Goal: Communication & Community: Share content

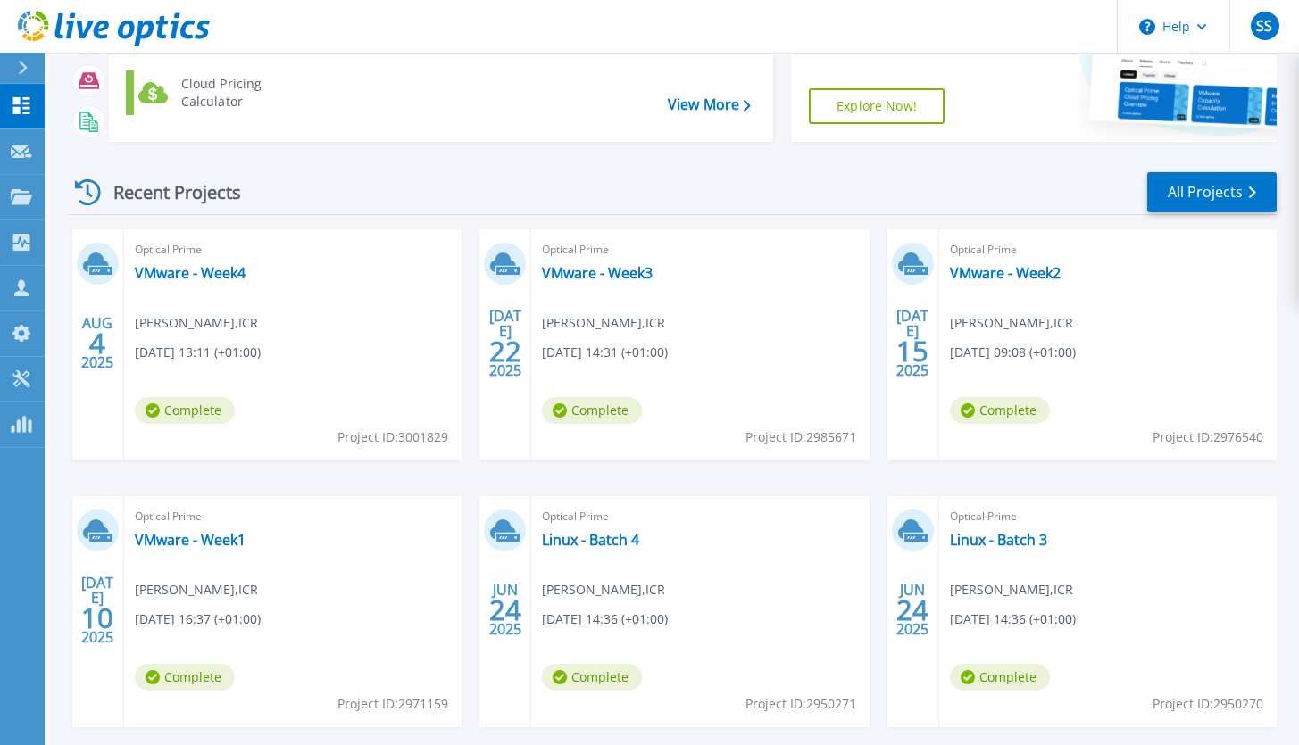
scroll to position [244, 0]
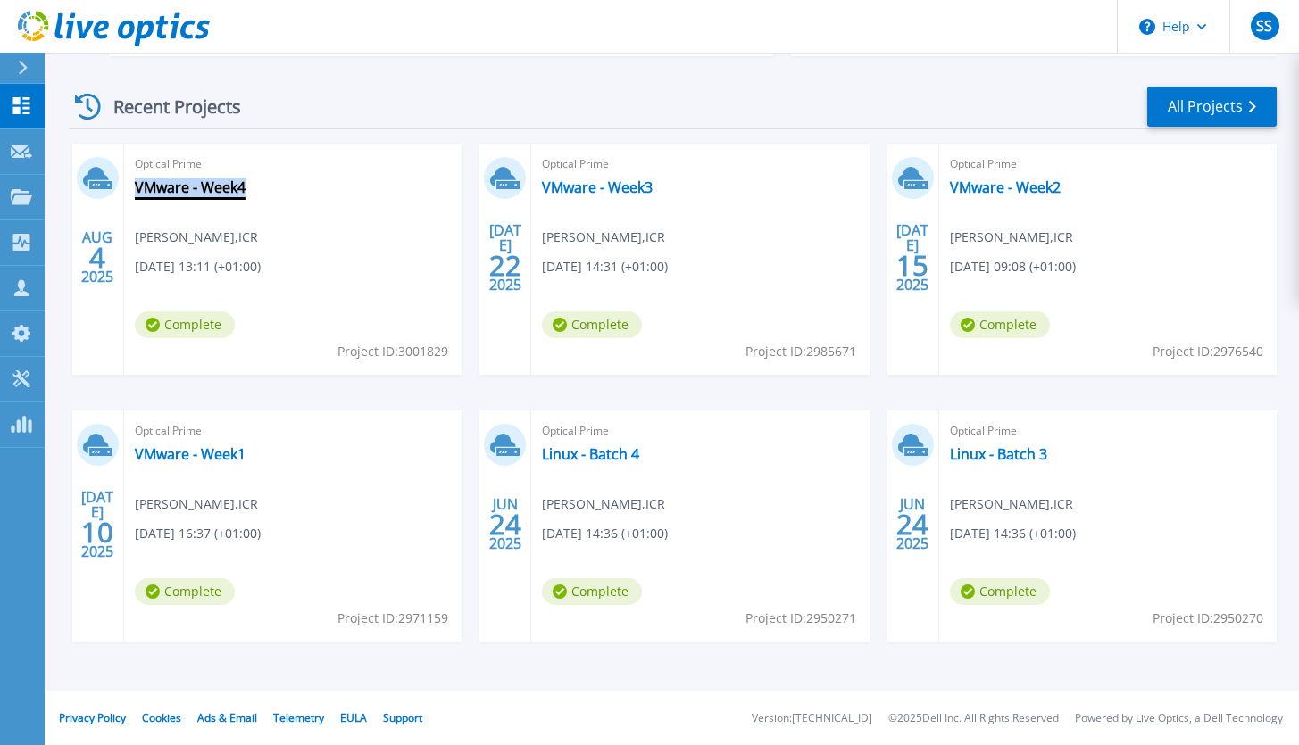
click at [228, 186] on link "VMware - Week4" at bounding box center [190, 187] width 111 height 18
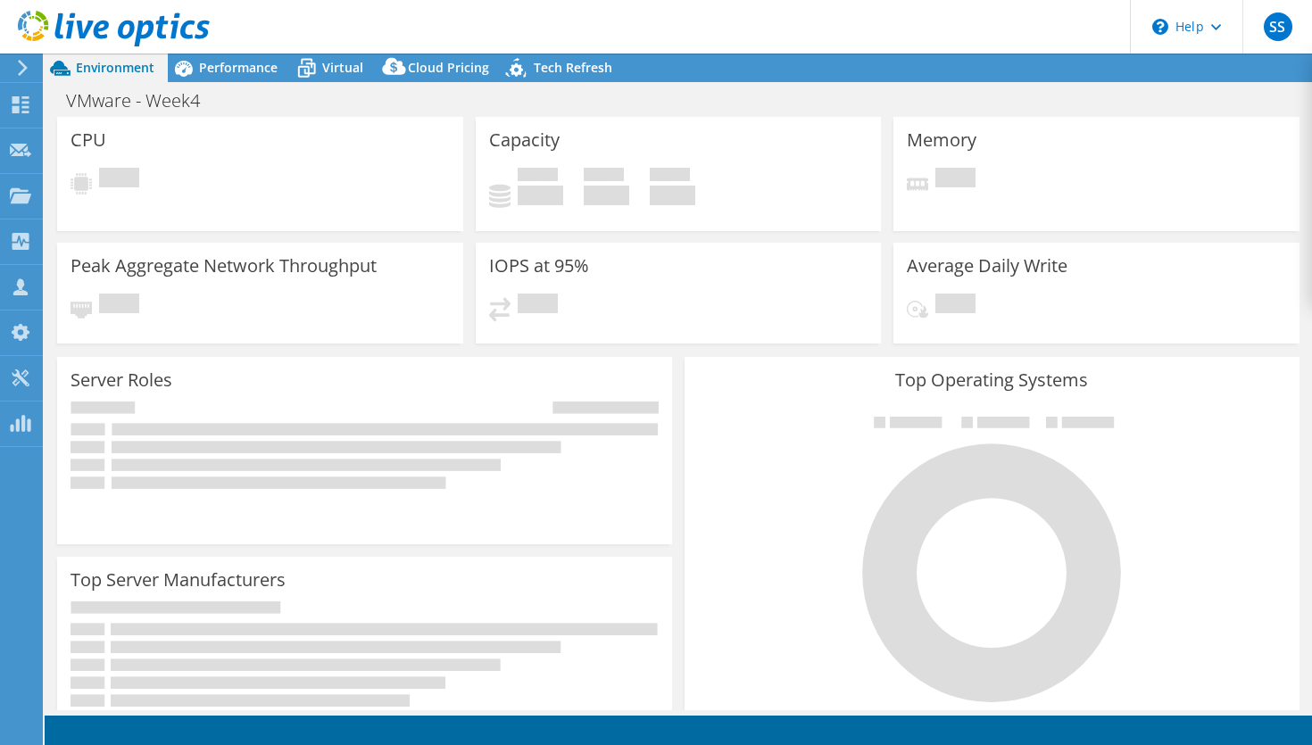
select select "EULondon"
select select "GBP"
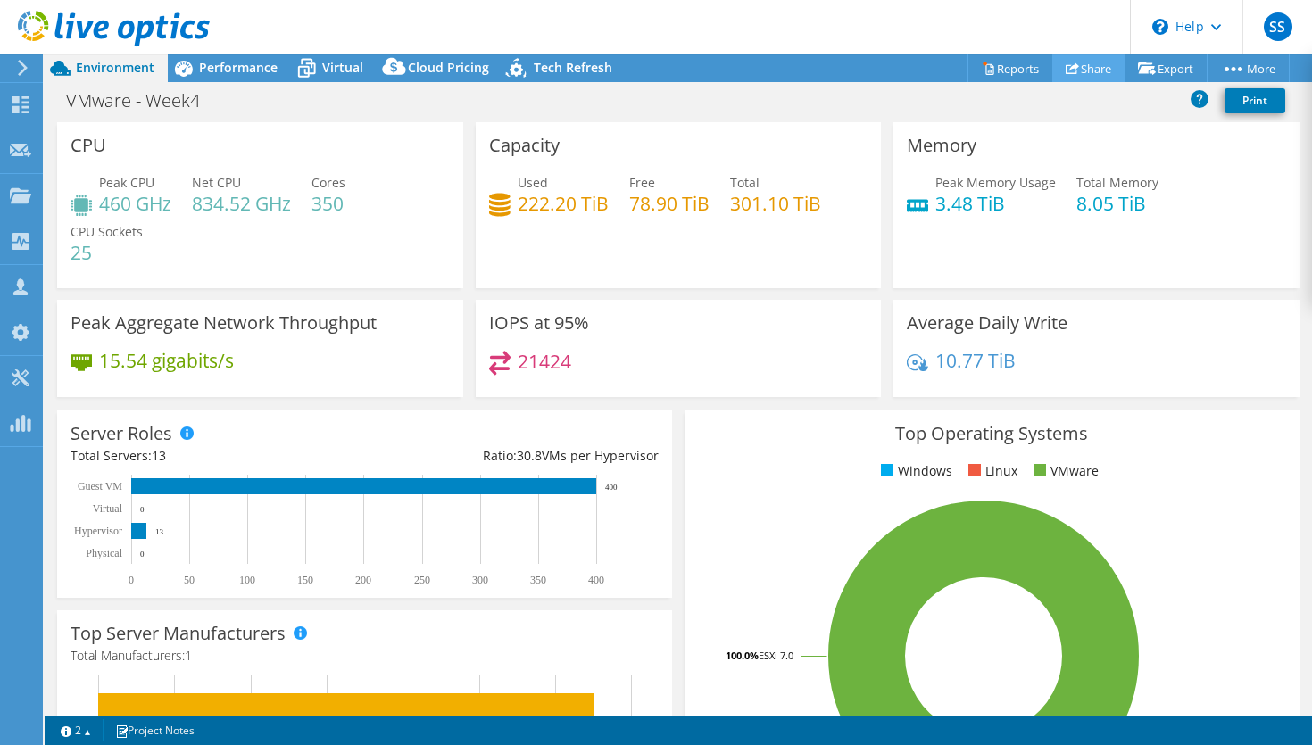
click at [1095, 73] on link "Share" at bounding box center [1088, 68] width 73 height 28
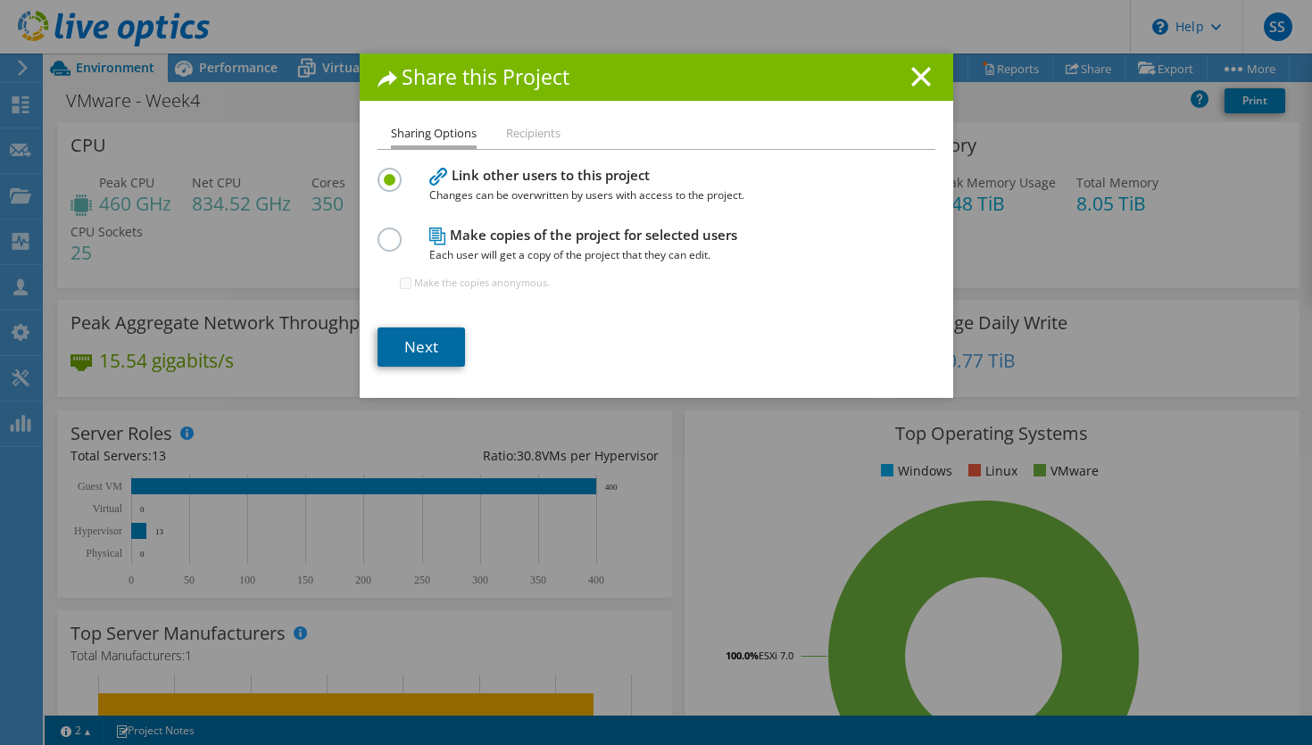
click at [419, 344] on link "Next" at bounding box center [421, 347] width 87 height 39
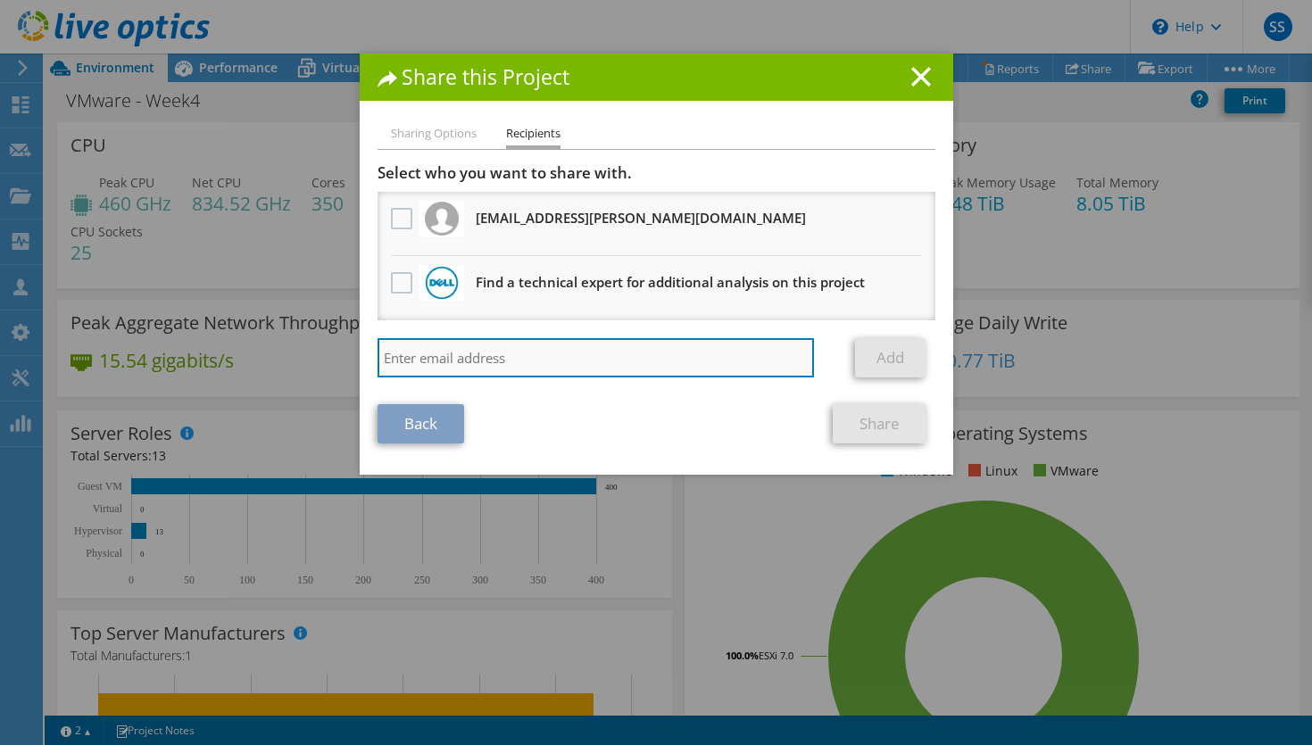
click at [711, 356] on input "search" at bounding box center [596, 357] width 437 height 39
type input "s"
type input "nick.holmes@Dell.com"
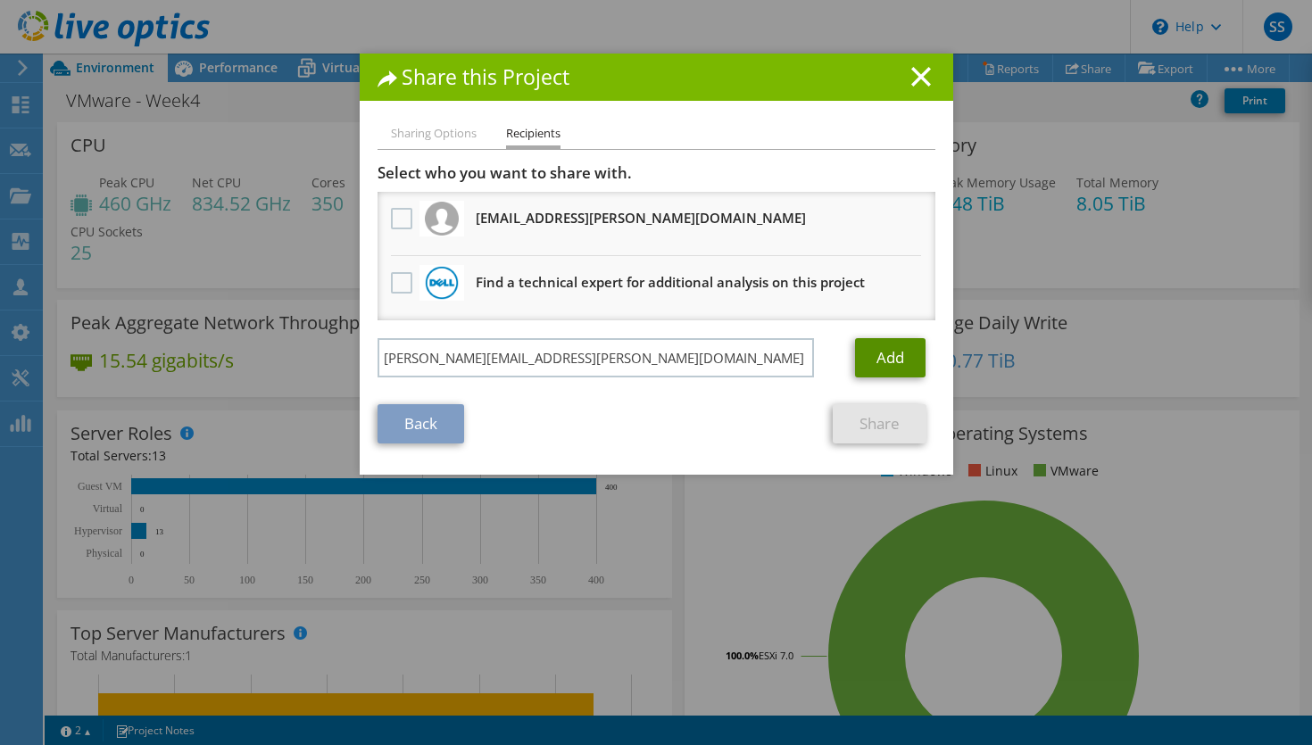
click at [885, 356] on link "Add" at bounding box center [890, 357] width 71 height 39
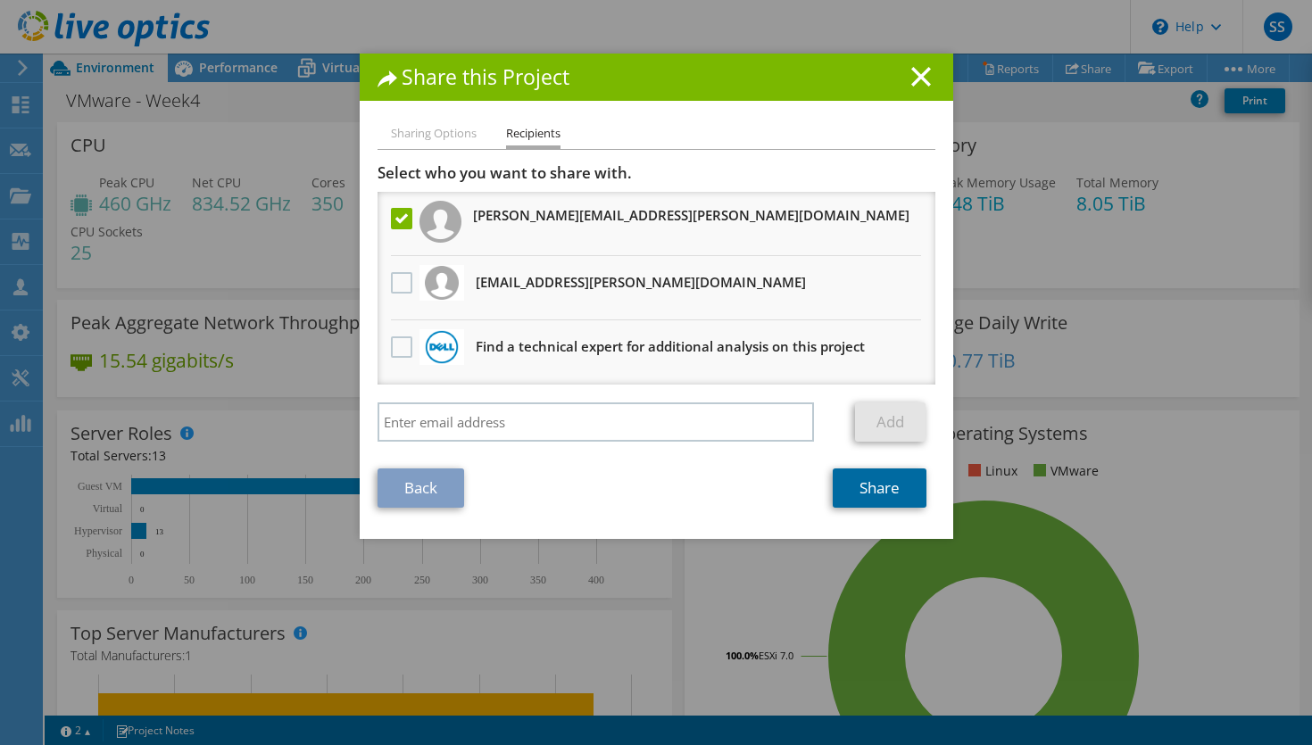
click at [884, 490] on link "Share" at bounding box center [880, 488] width 94 height 39
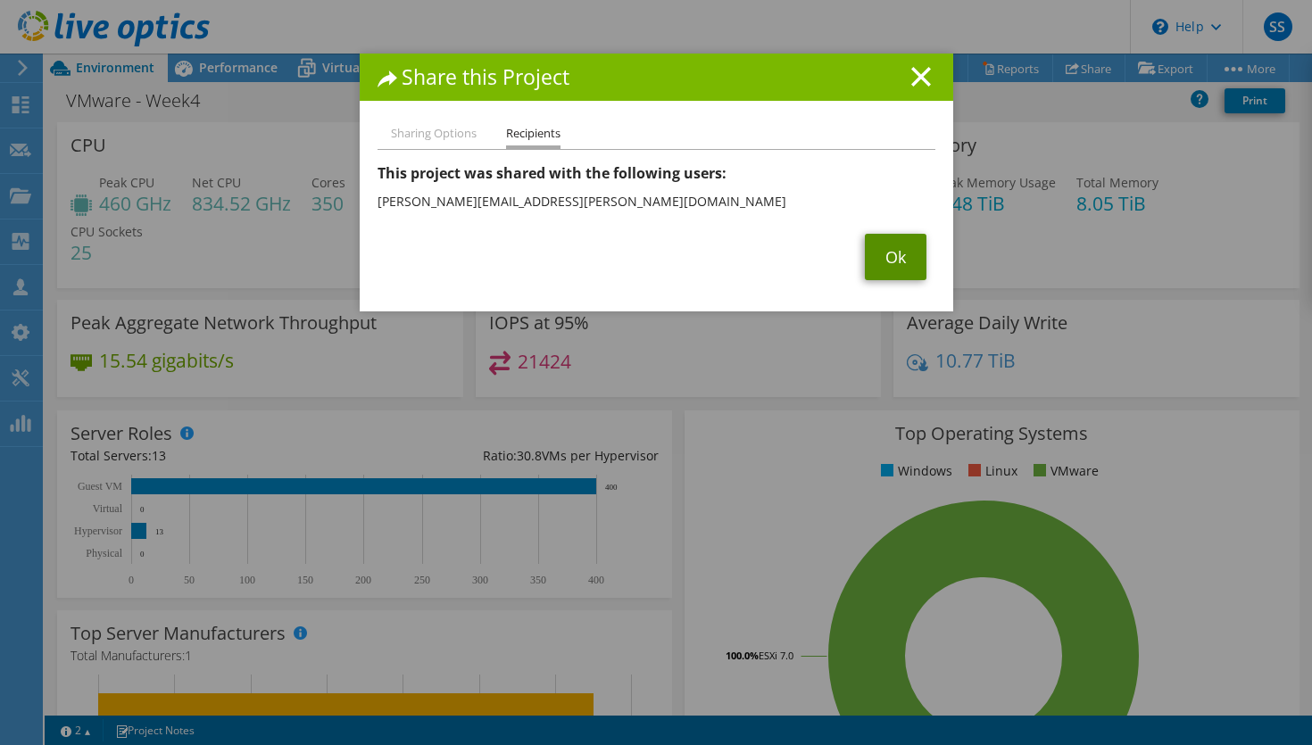
click at [887, 260] on link "Ok" at bounding box center [896, 257] width 62 height 46
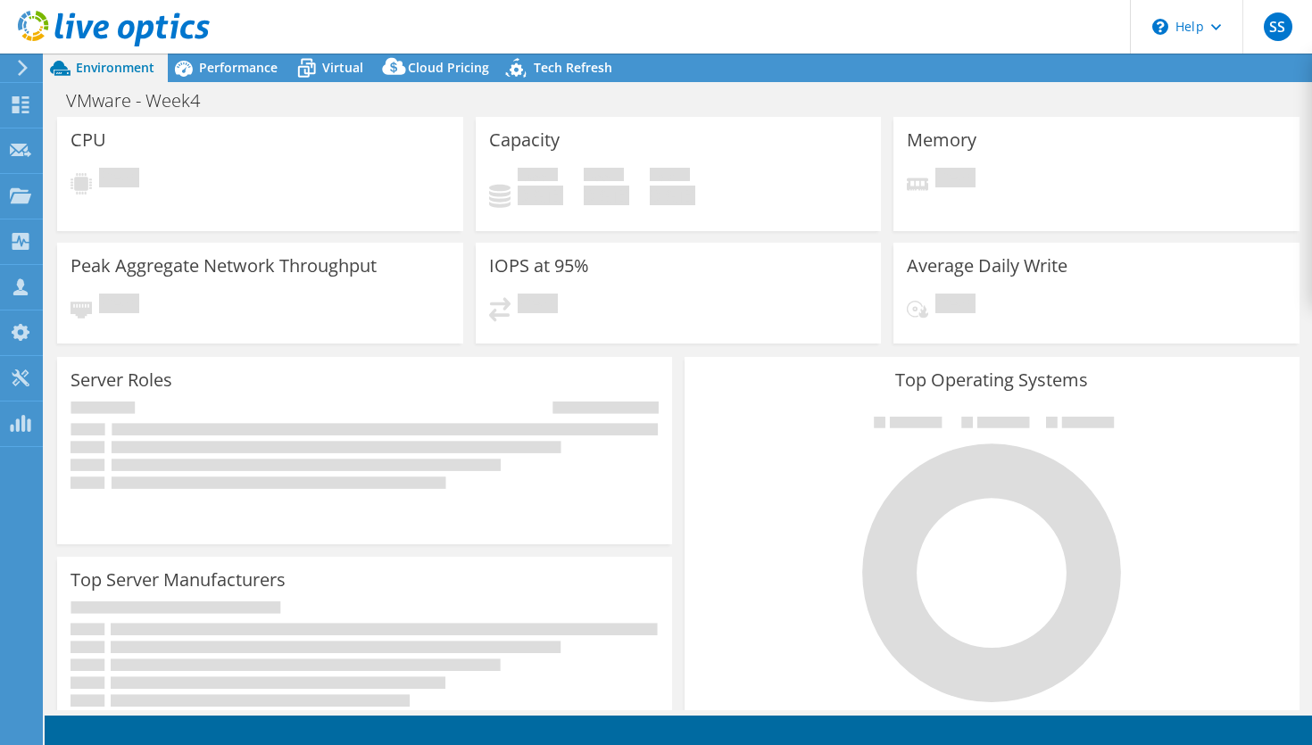
select select "EULondon"
select select "GBP"
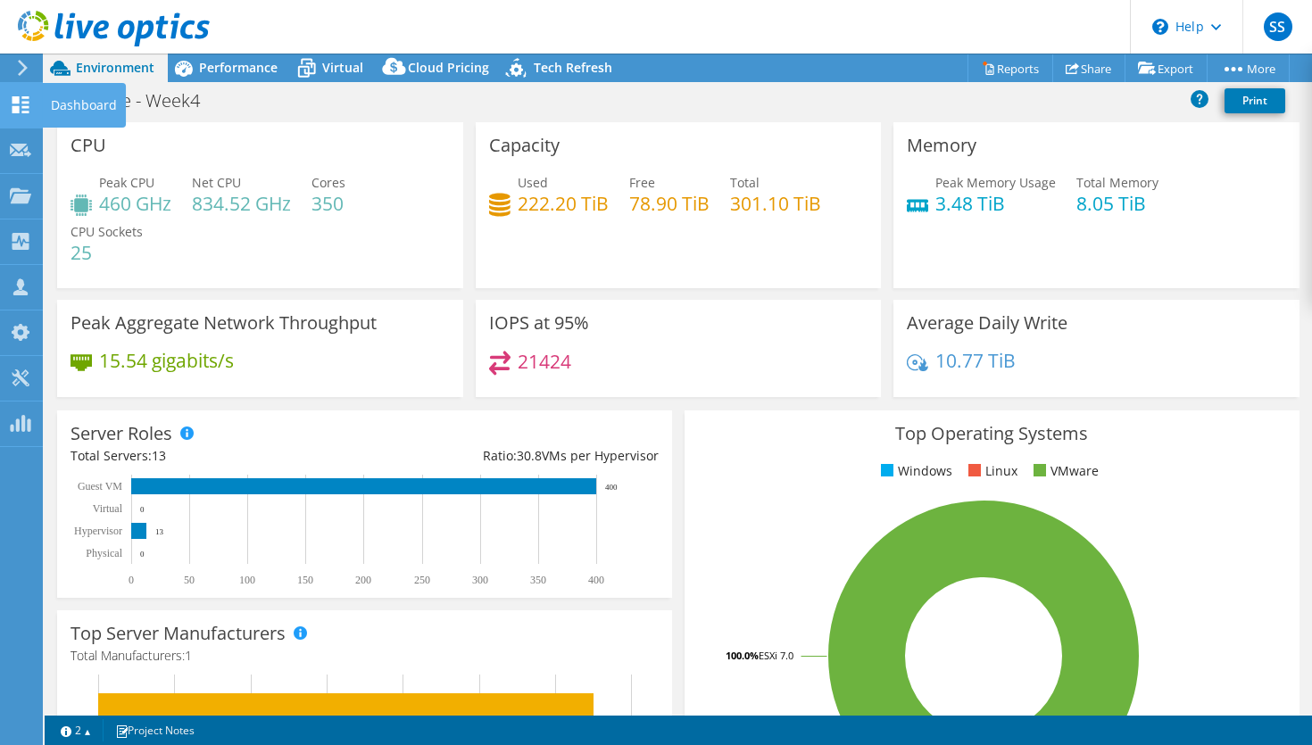
click at [20, 102] on icon at bounding box center [20, 104] width 21 height 17
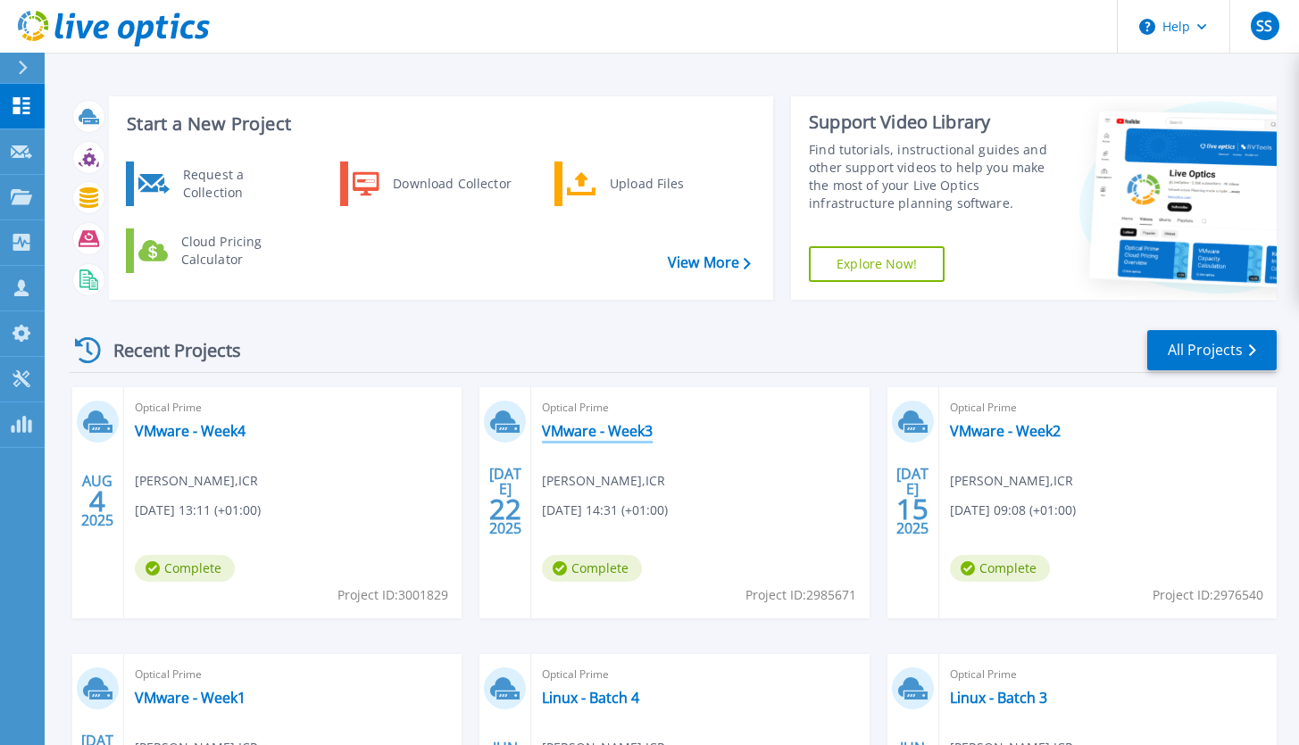
click at [628, 433] on link "VMware - Week3" at bounding box center [597, 431] width 111 height 18
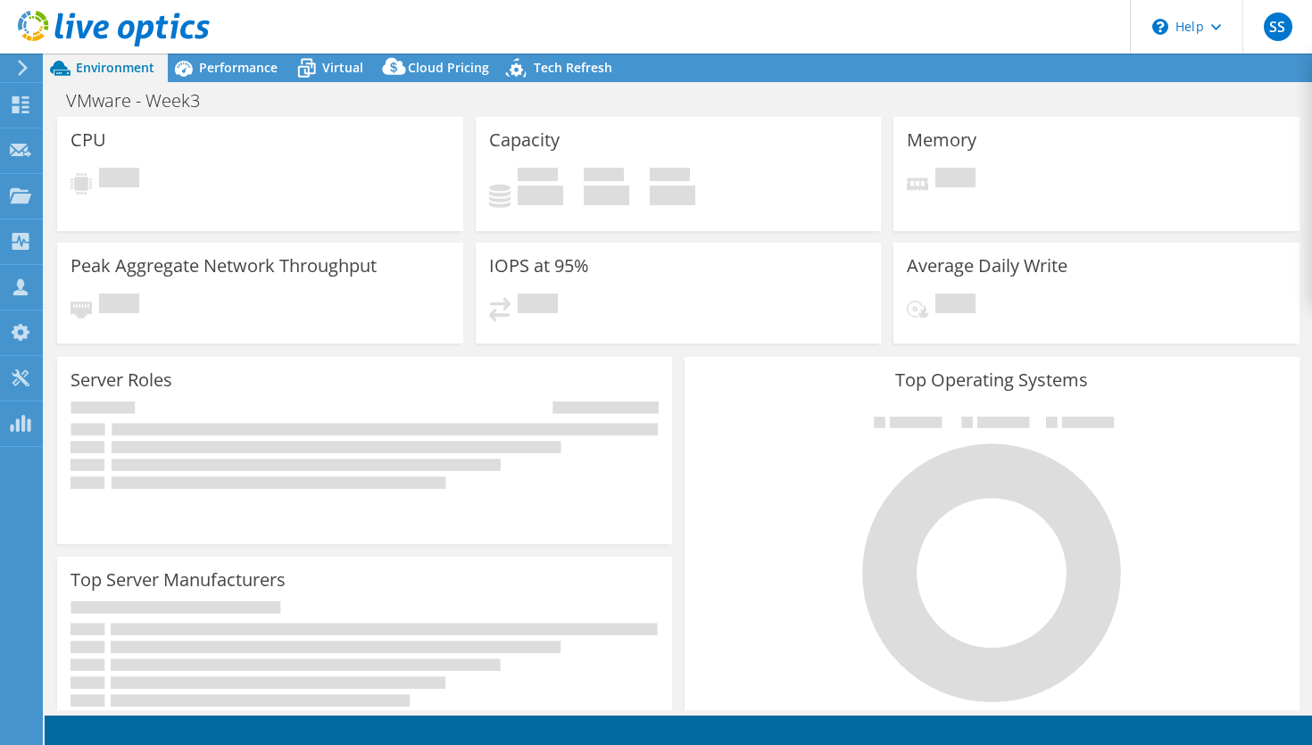
select select "EULondon"
select select "GBP"
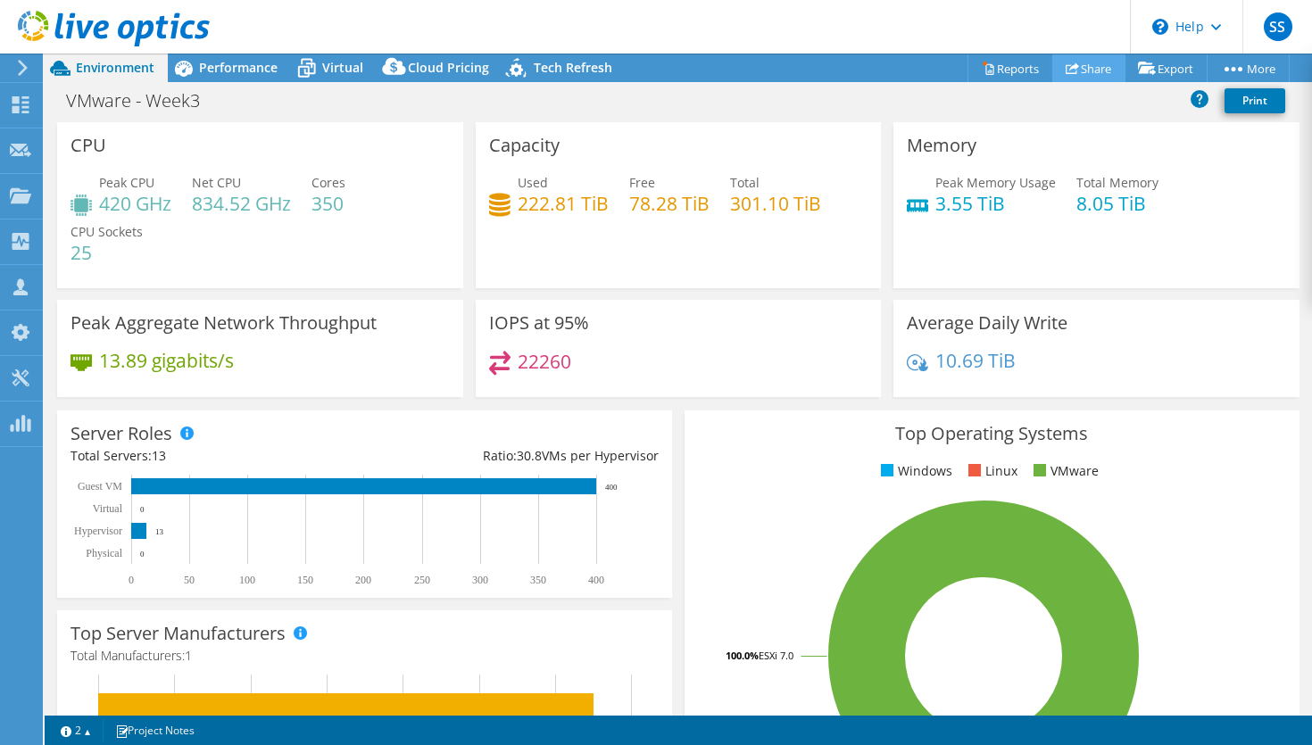
click at [1090, 61] on link "Share" at bounding box center [1088, 68] width 73 height 28
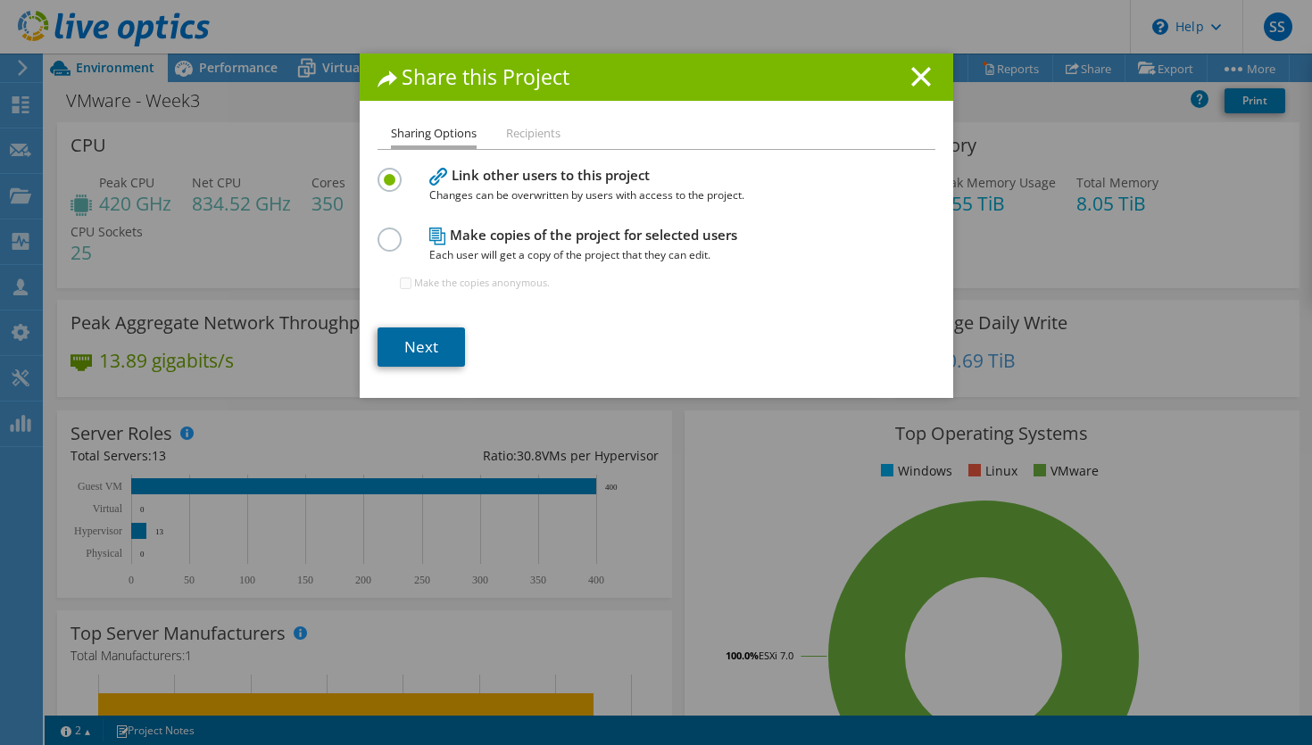
click at [427, 352] on link "Next" at bounding box center [421, 347] width 87 height 39
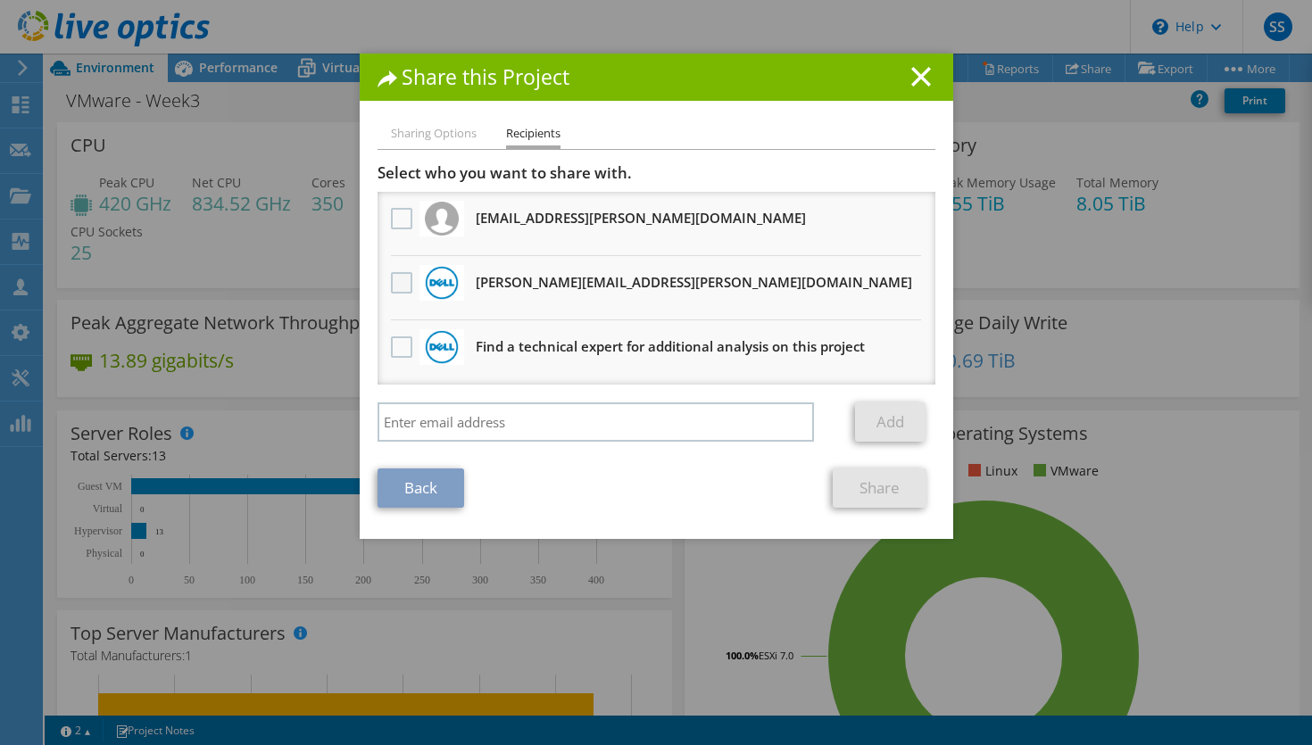
click at [391, 282] on label at bounding box center [404, 282] width 26 height 21
click at [0, 0] on input "checkbox" at bounding box center [0, 0] width 0 height 0
click at [885, 488] on link "Share" at bounding box center [880, 488] width 94 height 39
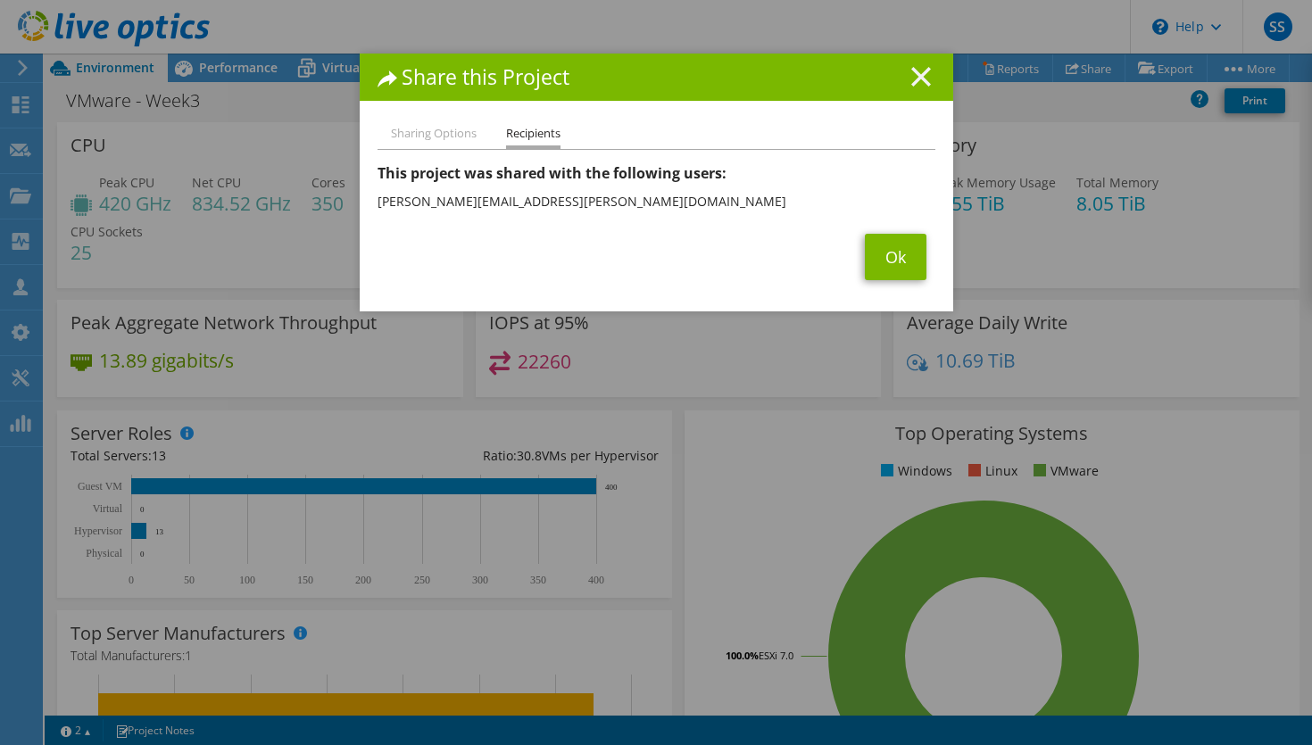
click at [916, 77] on line at bounding box center [921, 77] width 18 height 18
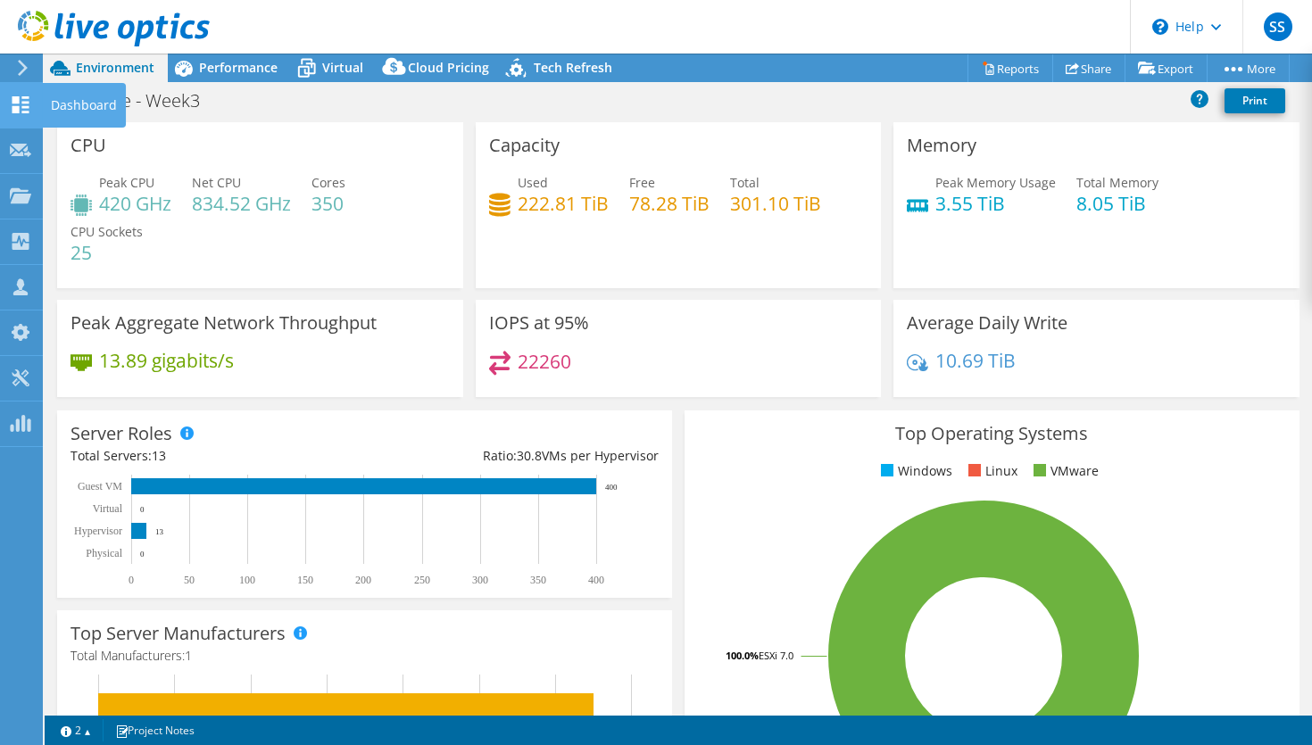
click at [24, 107] on use at bounding box center [20, 104] width 17 height 17
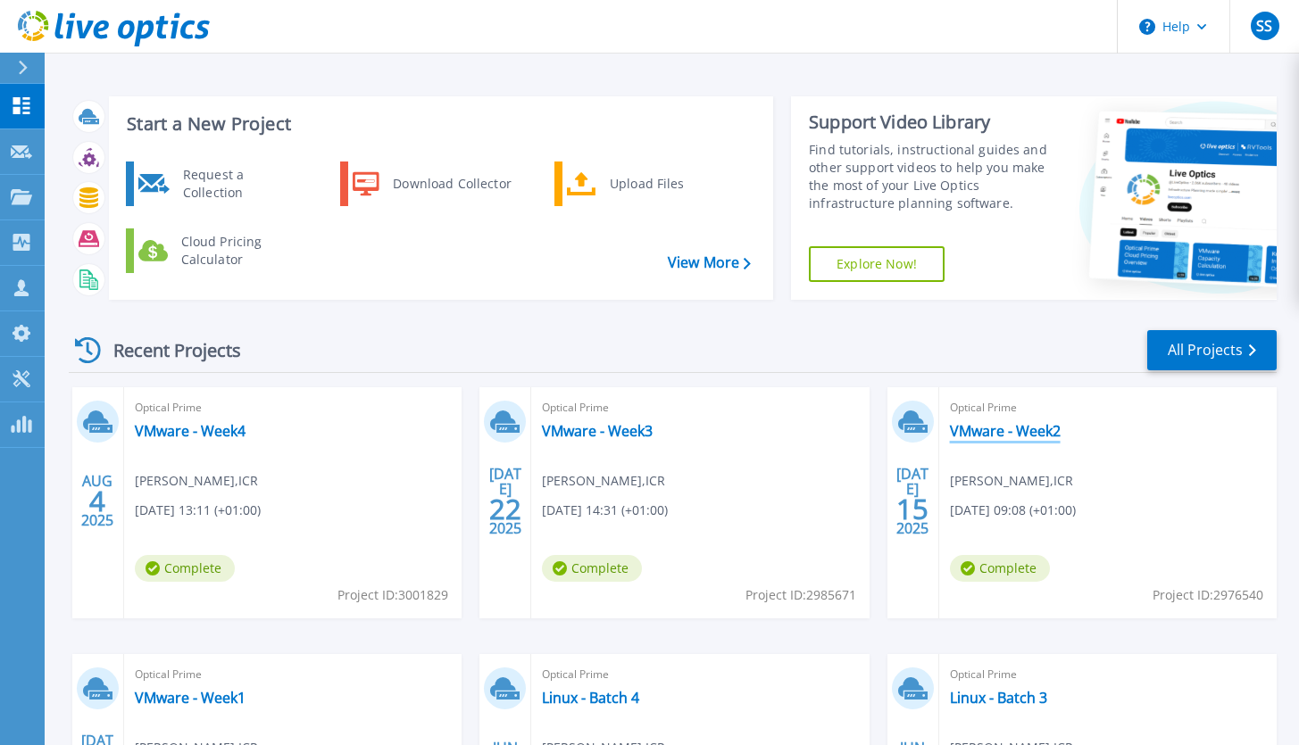
click at [1021, 430] on link "VMware - Week2" at bounding box center [1005, 431] width 111 height 18
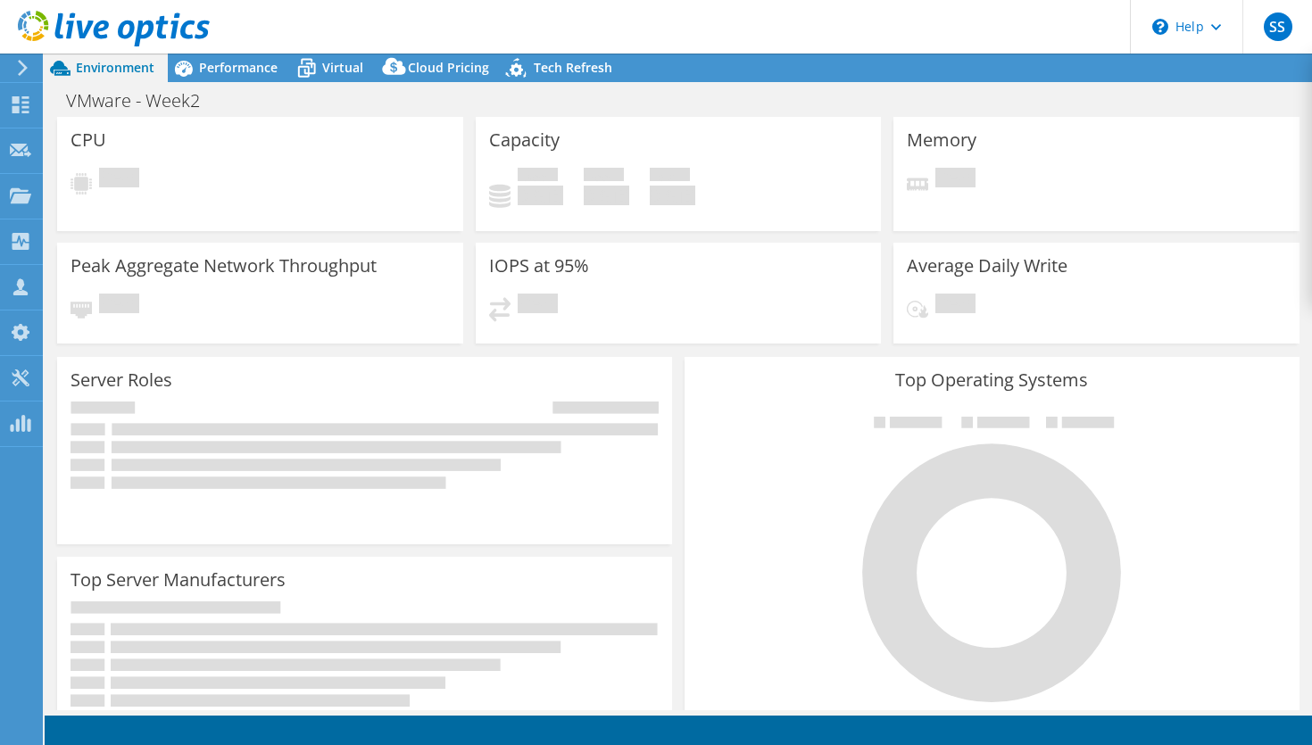
select select "EULondon"
select select "GBP"
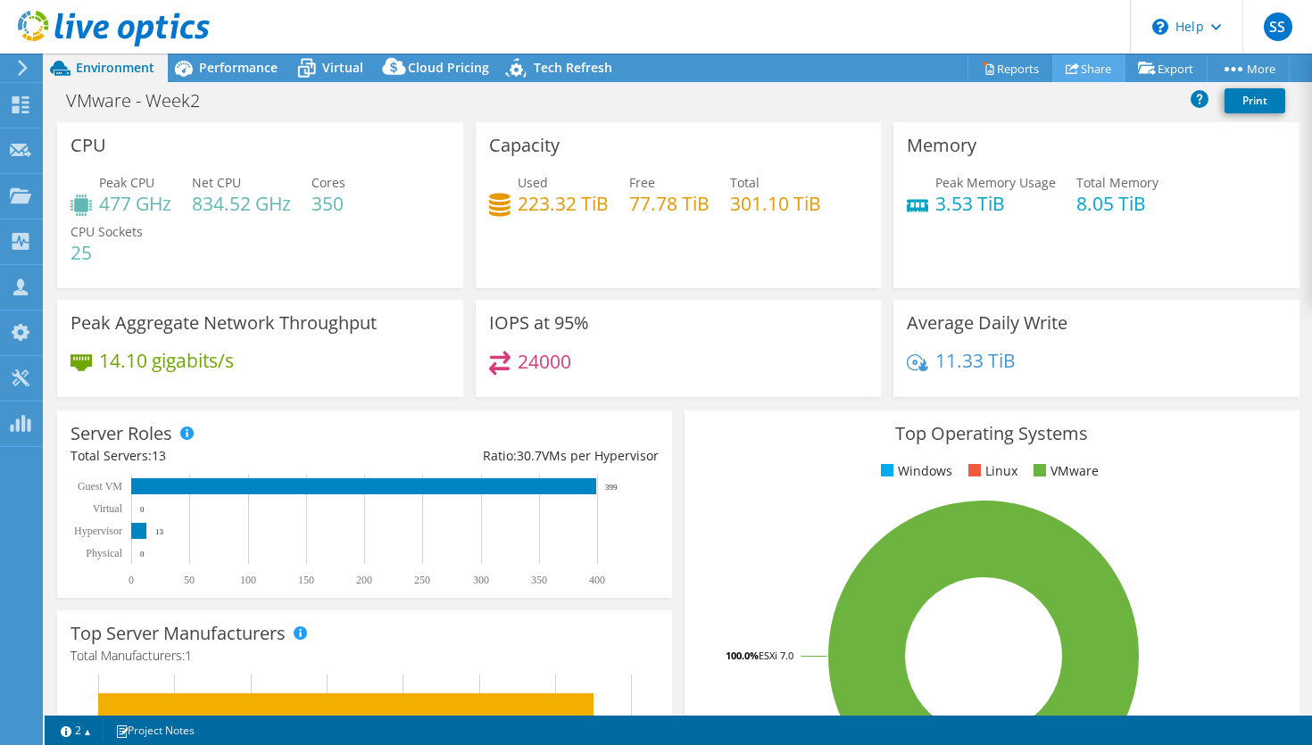
click at [1083, 68] on link "Share" at bounding box center [1088, 68] width 73 height 28
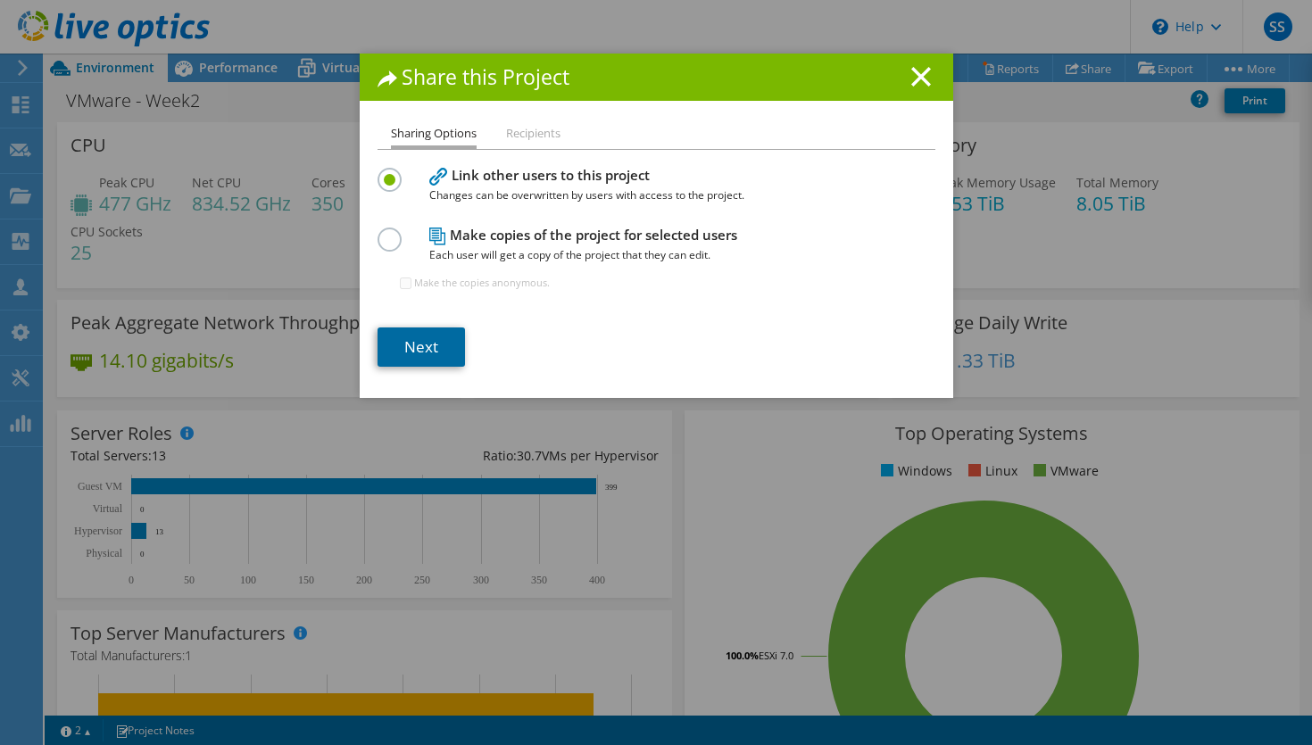
click at [412, 349] on link "Next" at bounding box center [421, 347] width 87 height 39
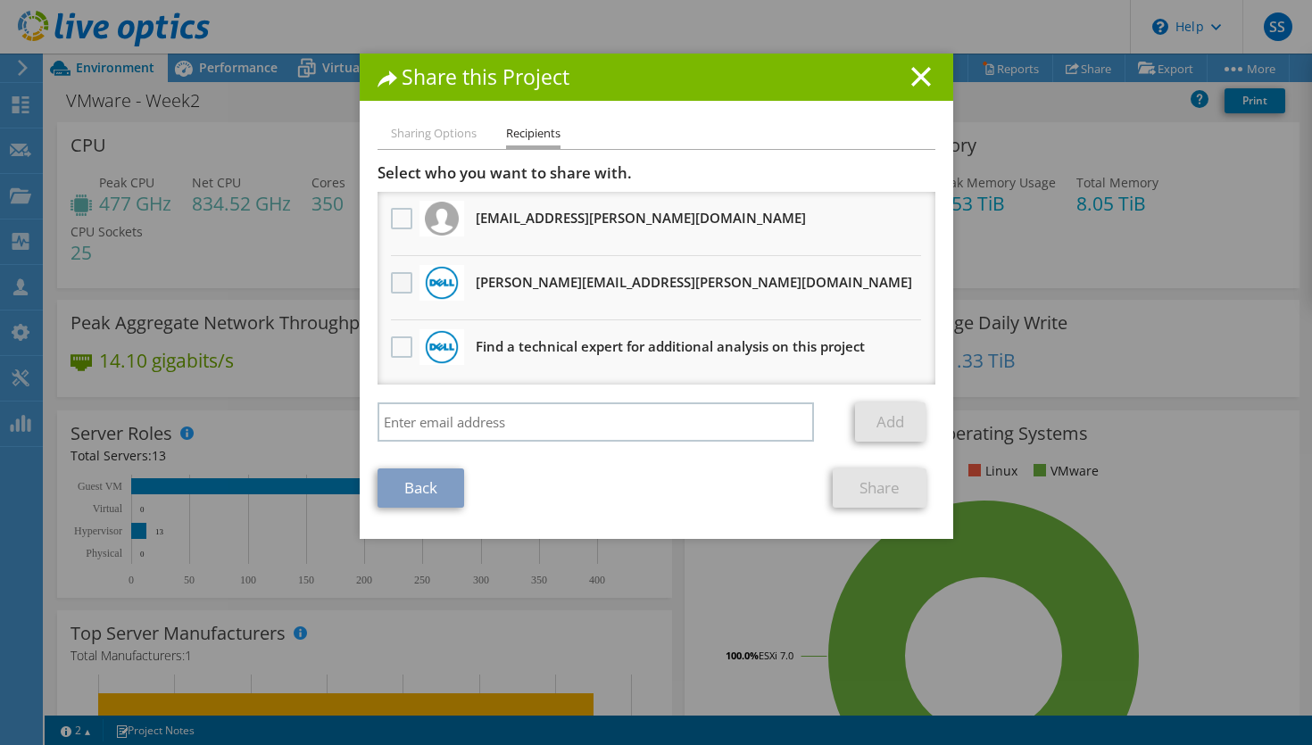
click at [395, 286] on label at bounding box center [404, 282] width 26 height 21
click at [0, 0] on input "checkbox" at bounding box center [0, 0] width 0 height 0
click at [882, 486] on link "Share" at bounding box center [880, 488] width 94 height 39
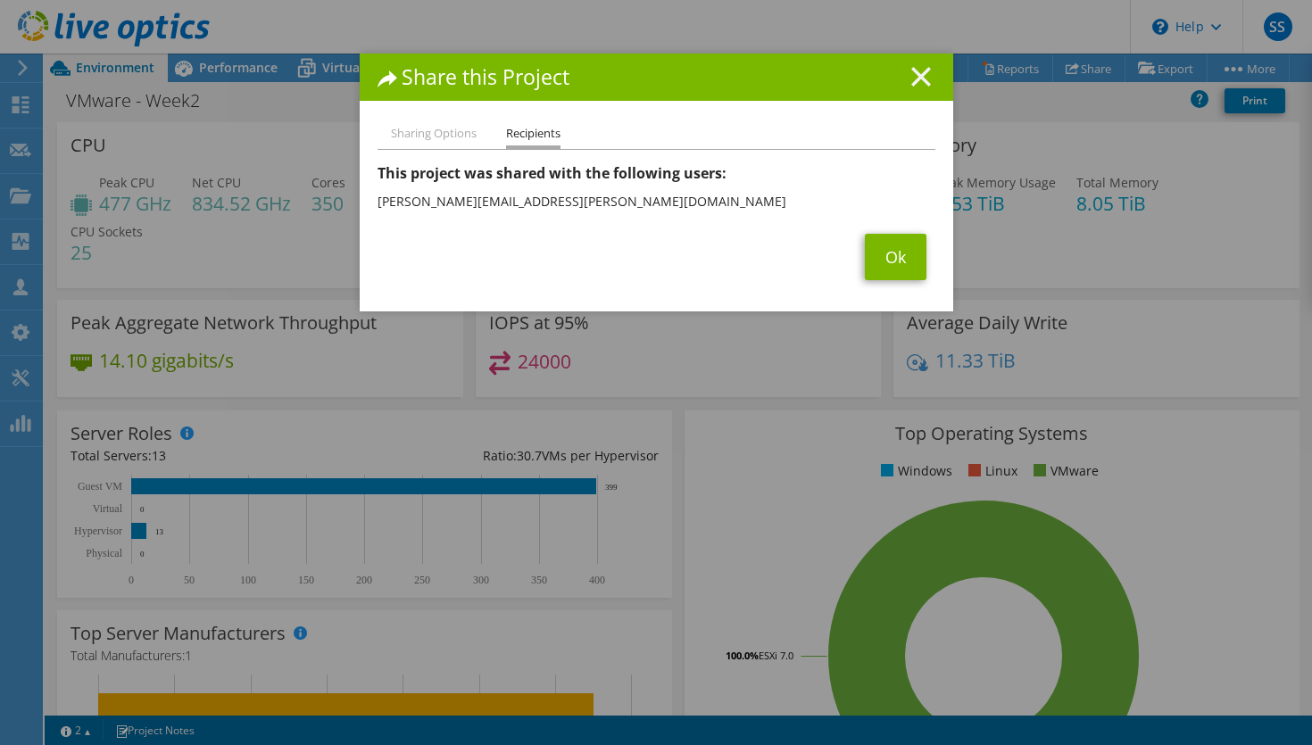
click at [917, 77] on icon at bounding box center [921, 77] width 20 height 20
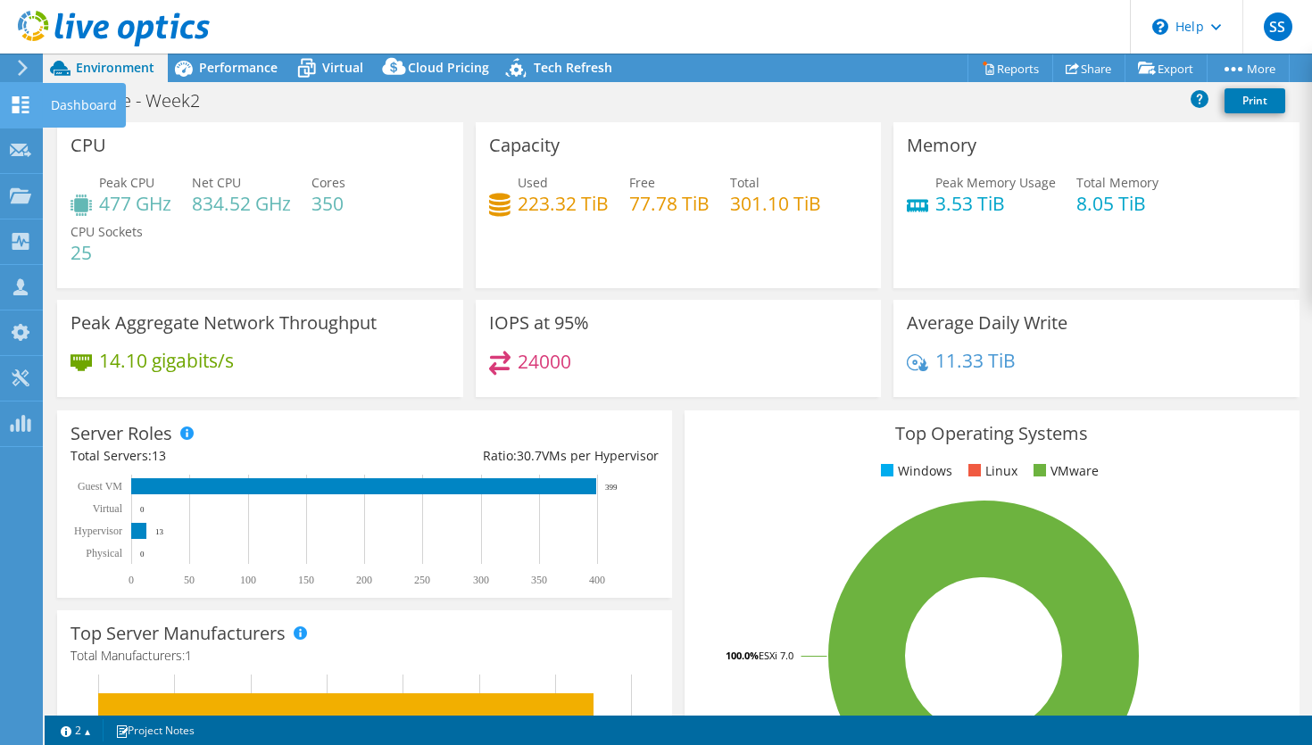
click at [24, 109] on icon at bounding box center [20, 104] width 21 height 17
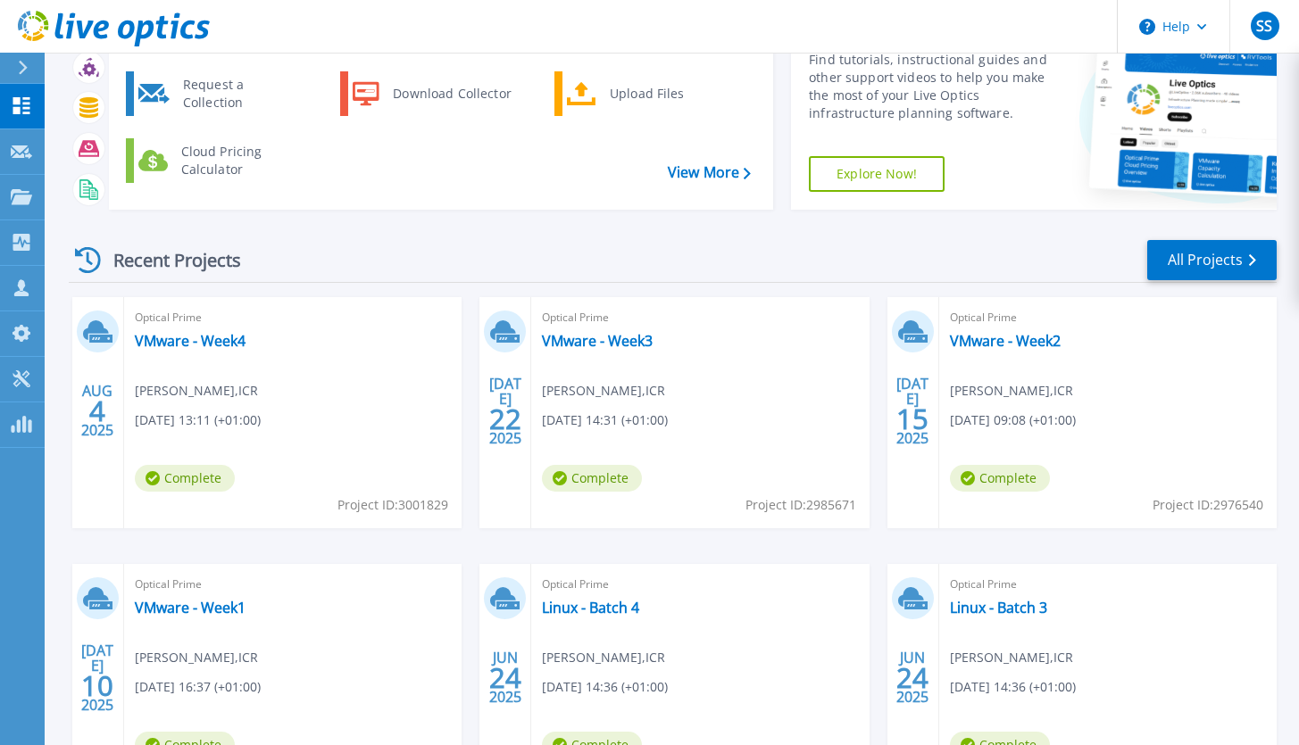
scroll to position [244, 0]
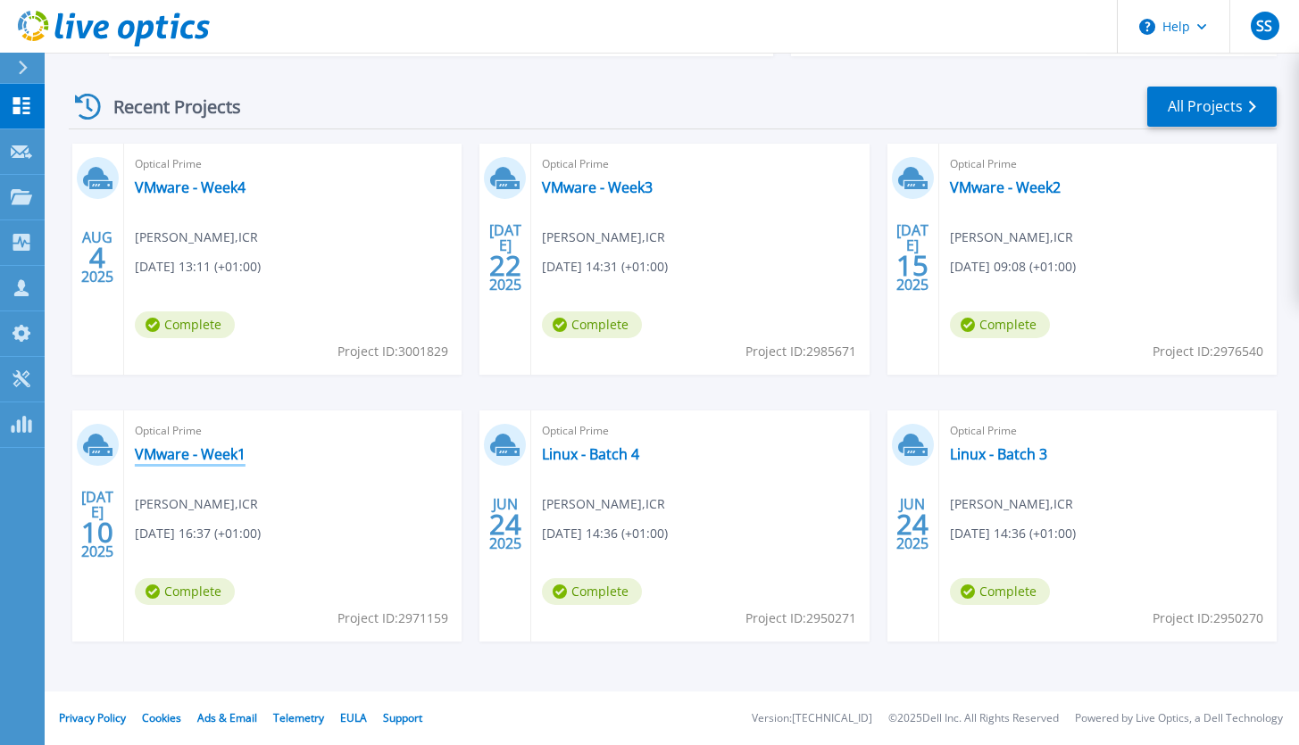
click at [217, 452] on link "VMware - Week1" at bounding box center [190, 454] width 111 height 18
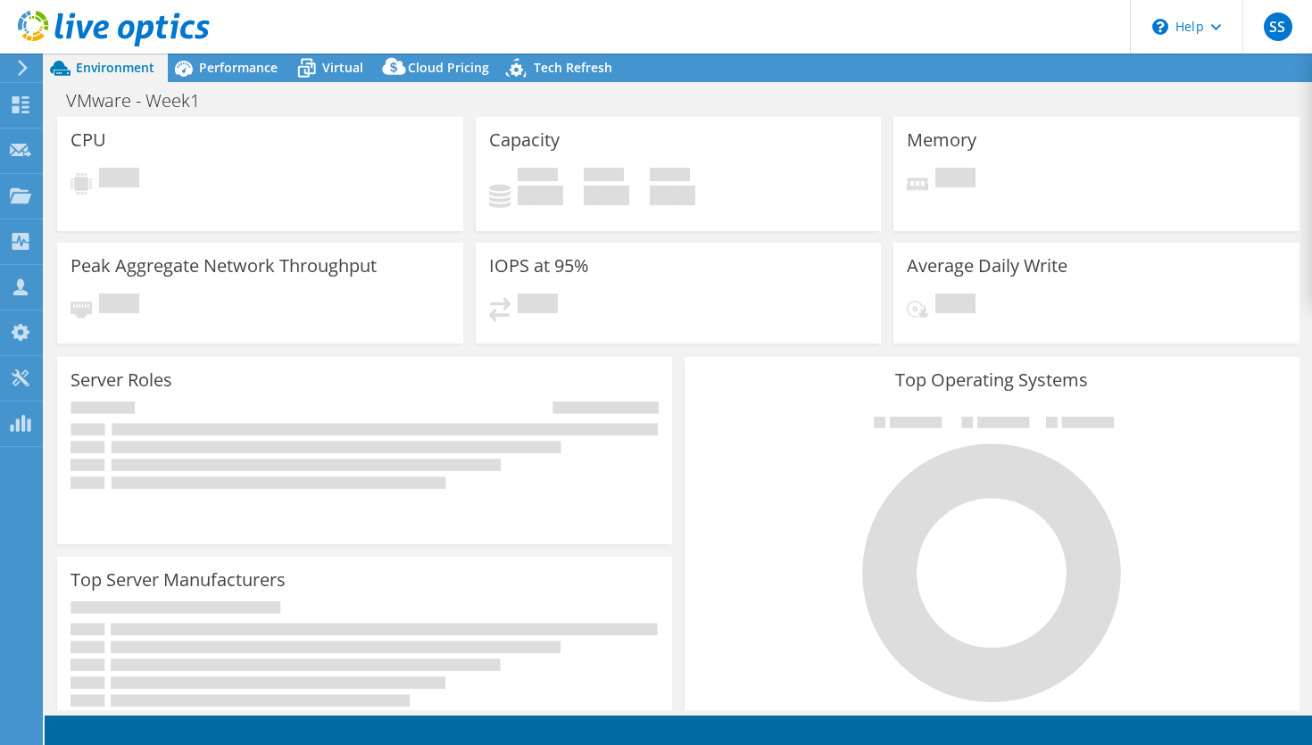
select select "USD"
select select "EULondon"
select select "GBP"
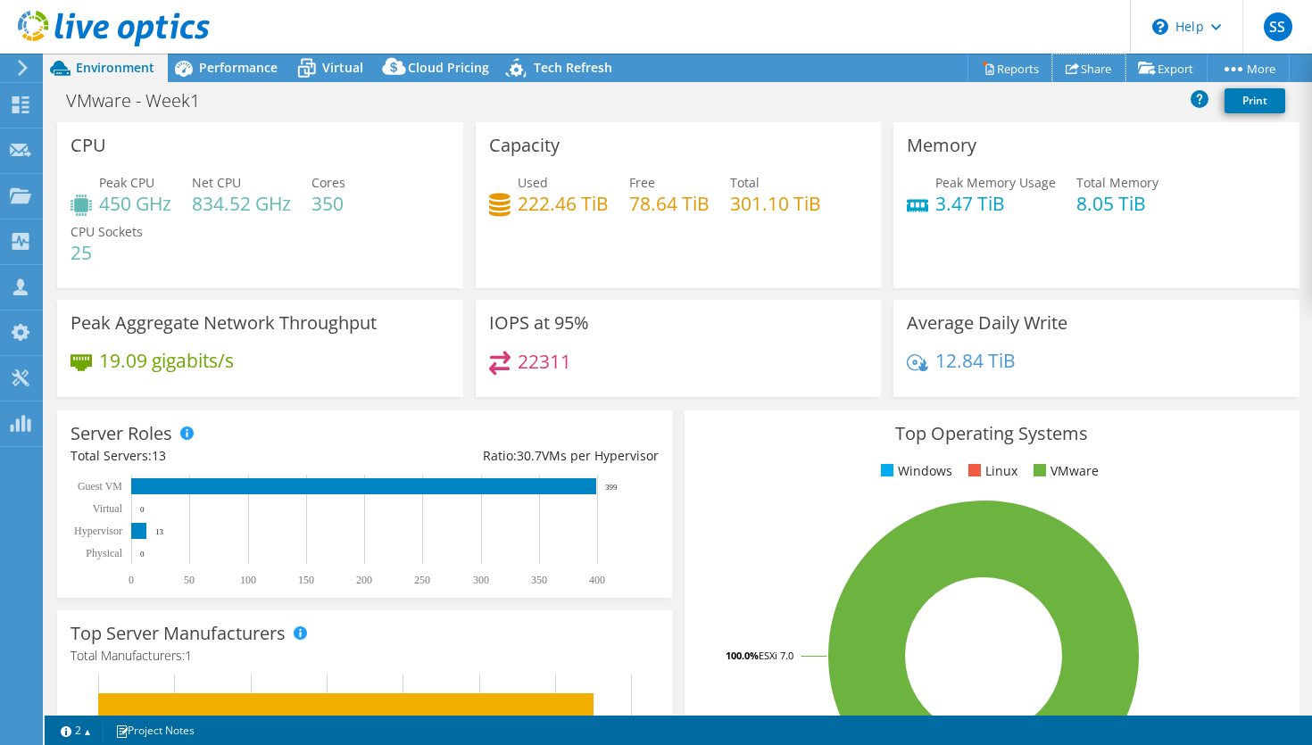
click at [1084, 71] on link "Share" at bounding box center [1088, 68] width 73 height 28
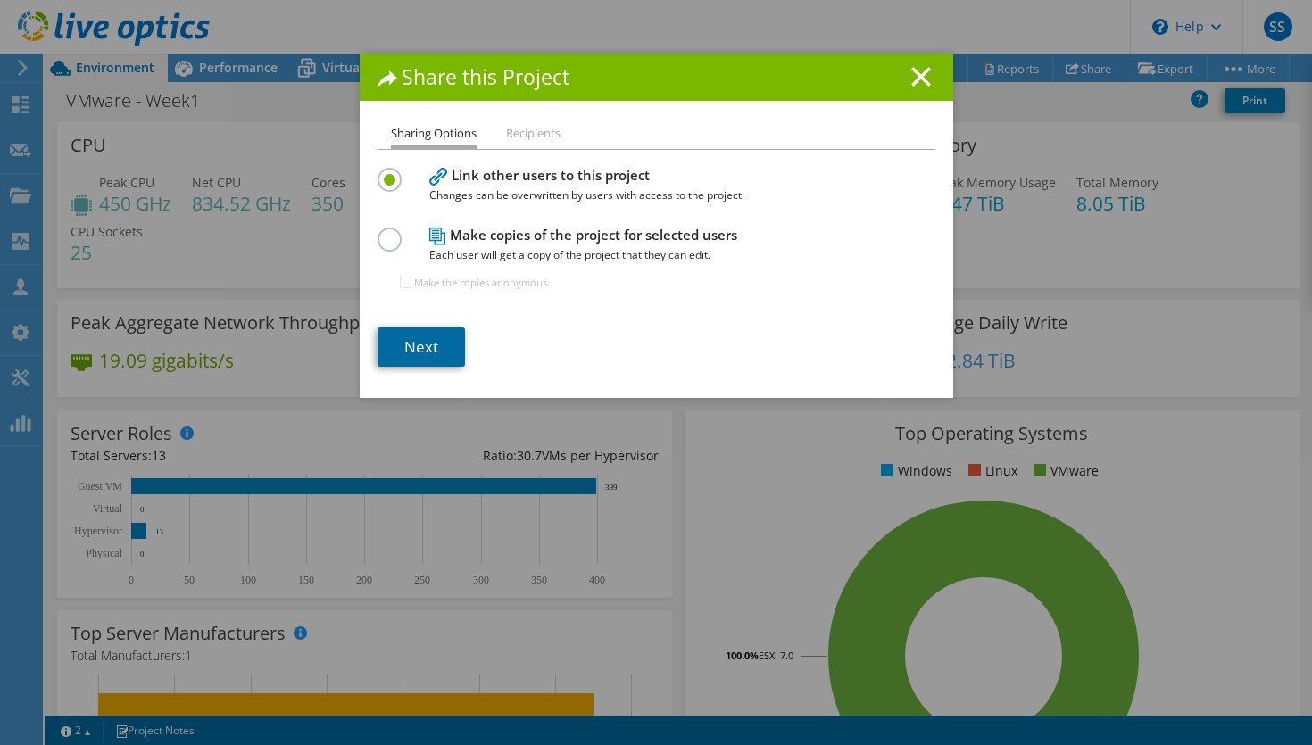
click at [402, 342] on link "Next" at bounding box center [421, 347] width 87 height 39
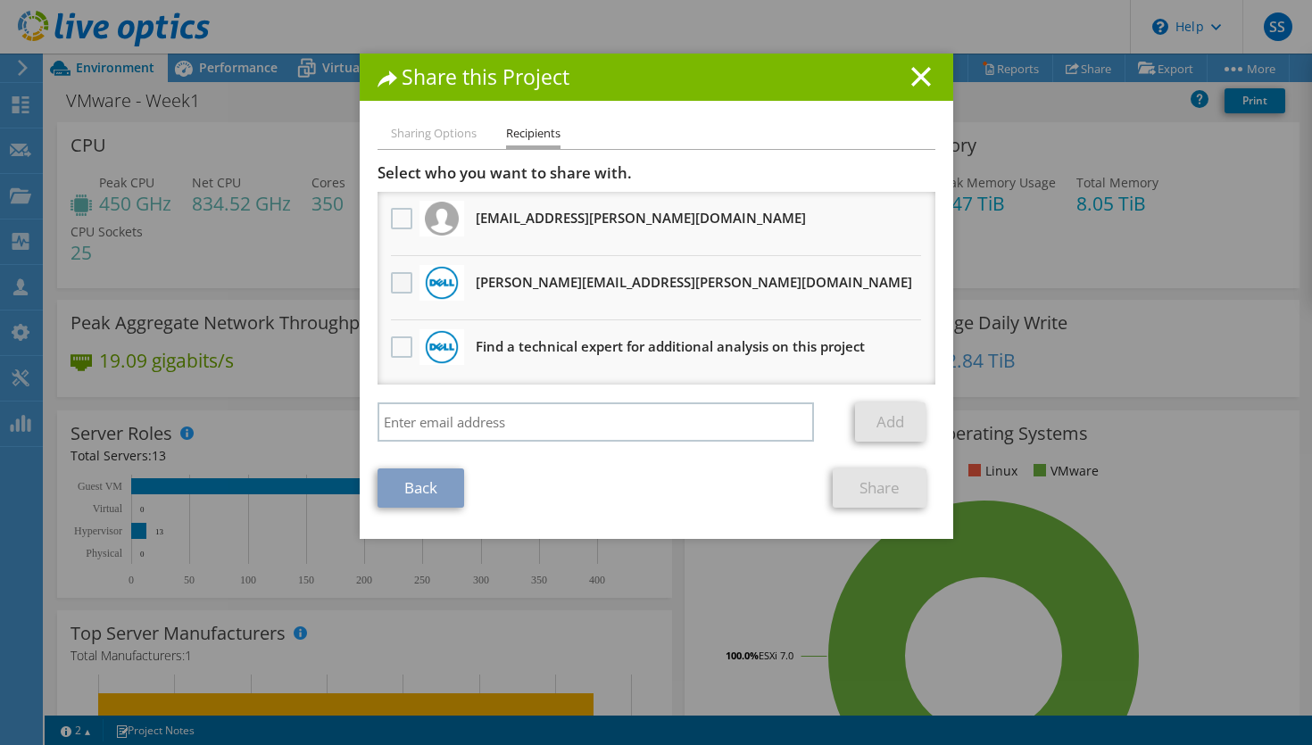
click at [400, 285] on label at bounding box center [404, 282] width 26 height 21
click at [0, 0] on input "checkbox" at bounding box center [0, 0] width 0 height 0
click at [875, 484] on link "Share" at bounding box center [880, 488] width 94 height 39
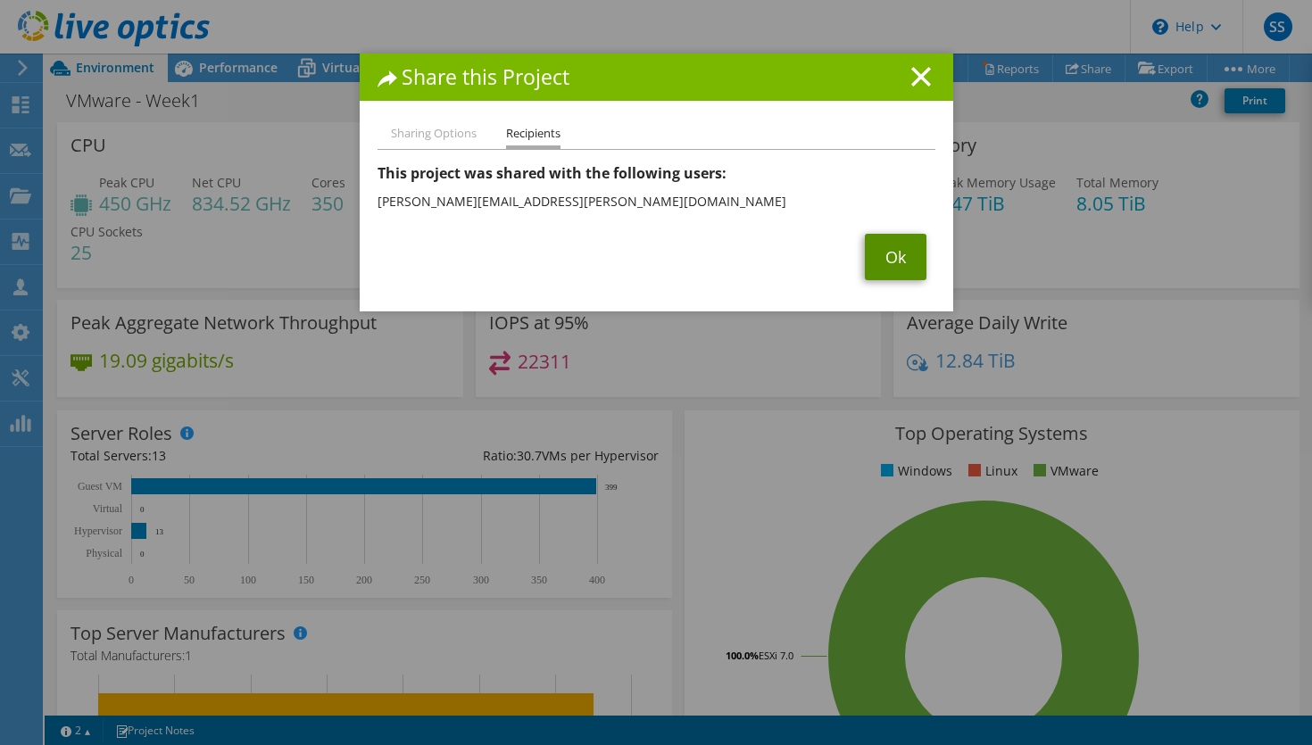
click at [894, 261] on link "Ok" at bounding box center [896, 257] width 62 height 46
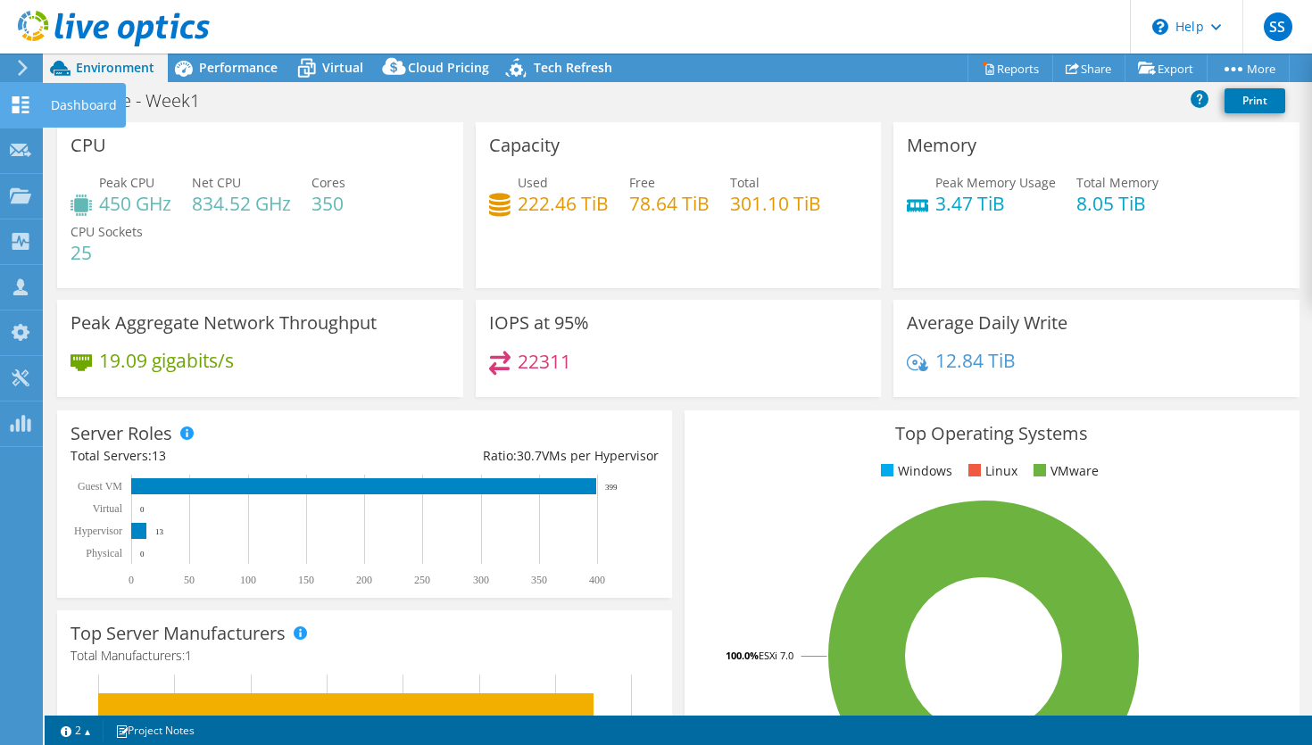
click at [17, 110] on use at bounding box center [20, 104] width 17 height 17
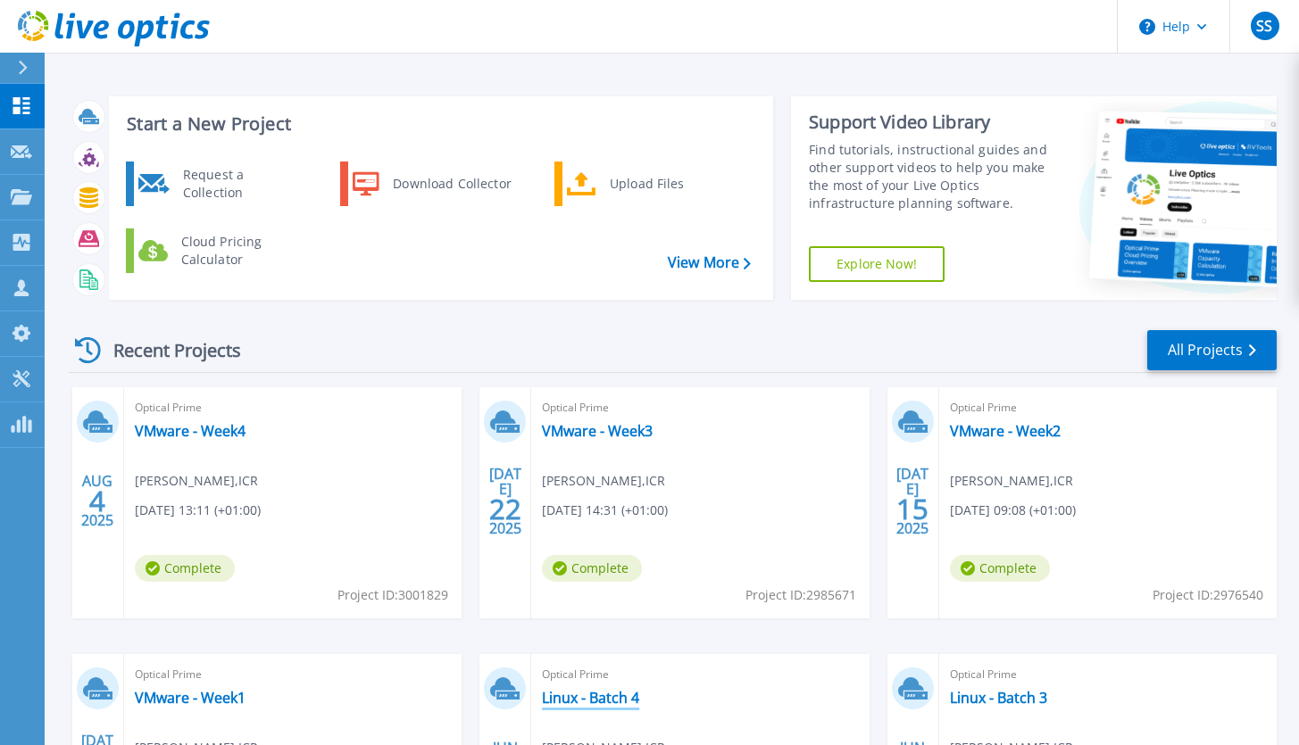
click at [635, 698] on link "Linux - Batch 4" at bounding box center [590, 698] width 97 height 18
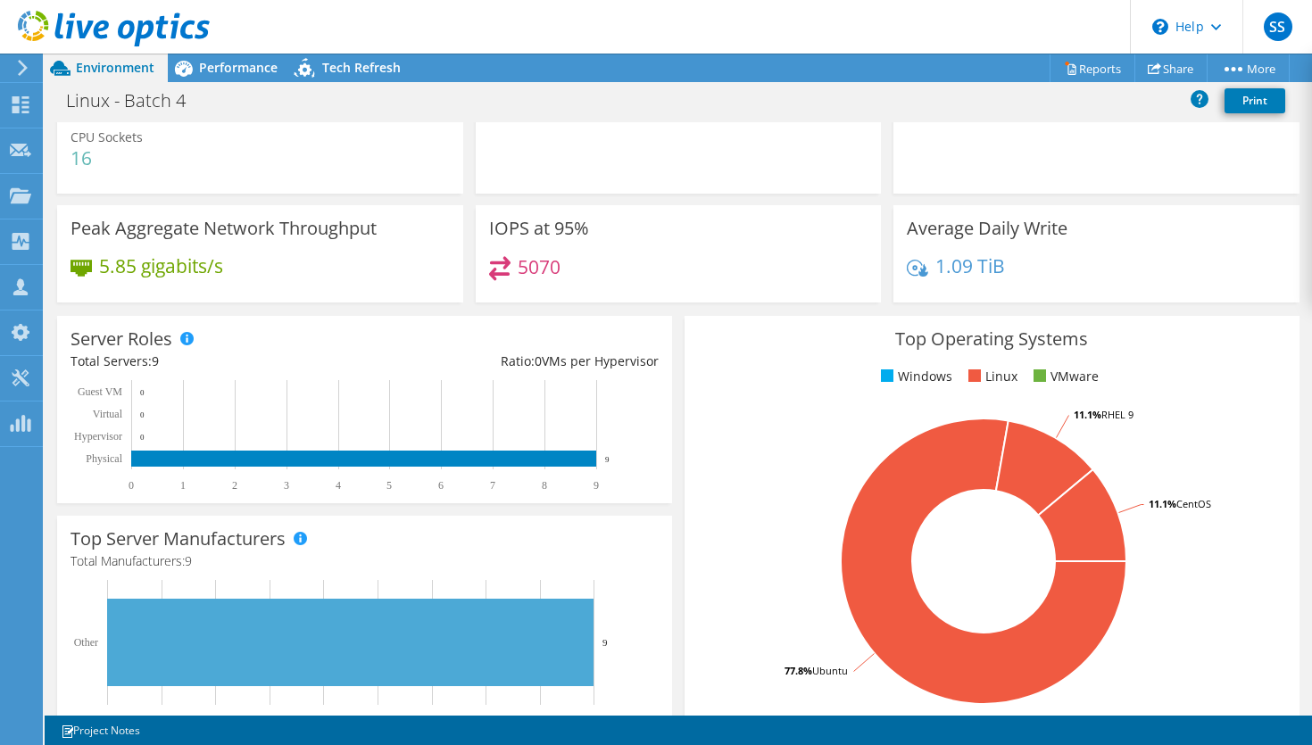
scroll to position [31, 0]
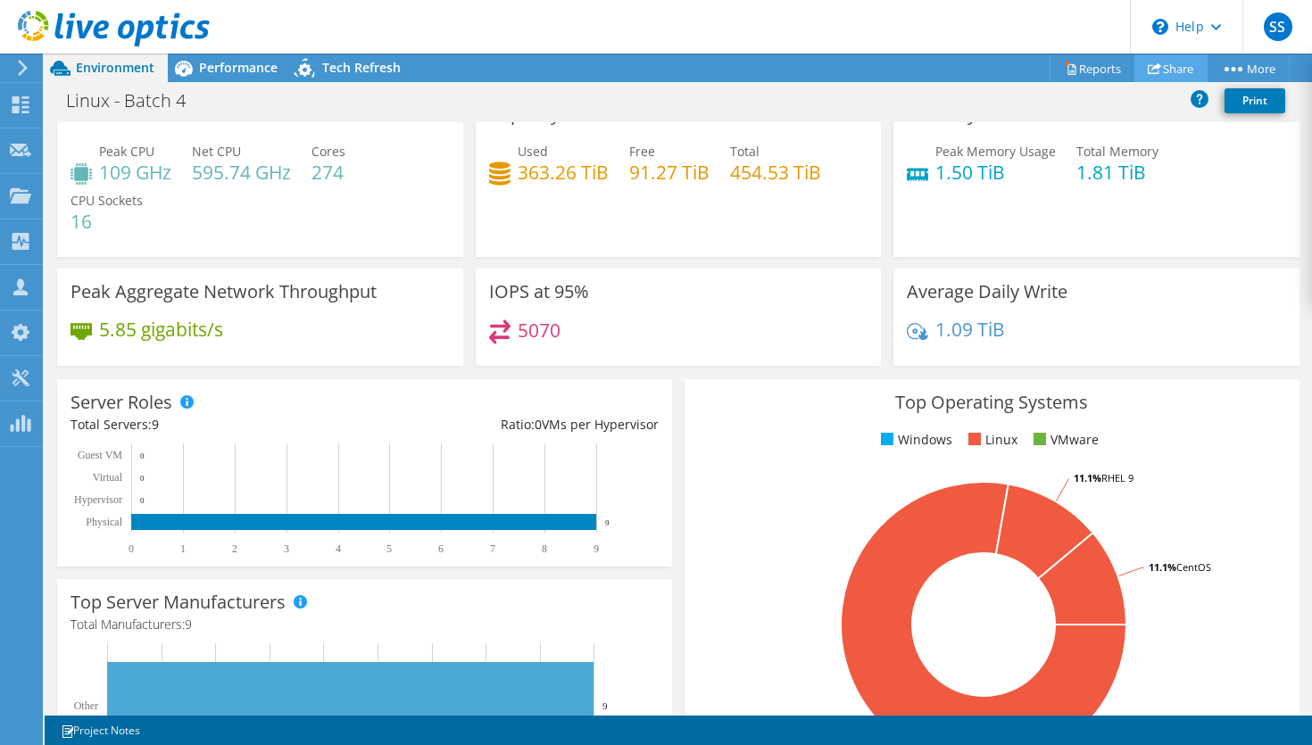
click at [1170, 70] on link "Share" at bounding box center [1170, 68] width 73 height 28
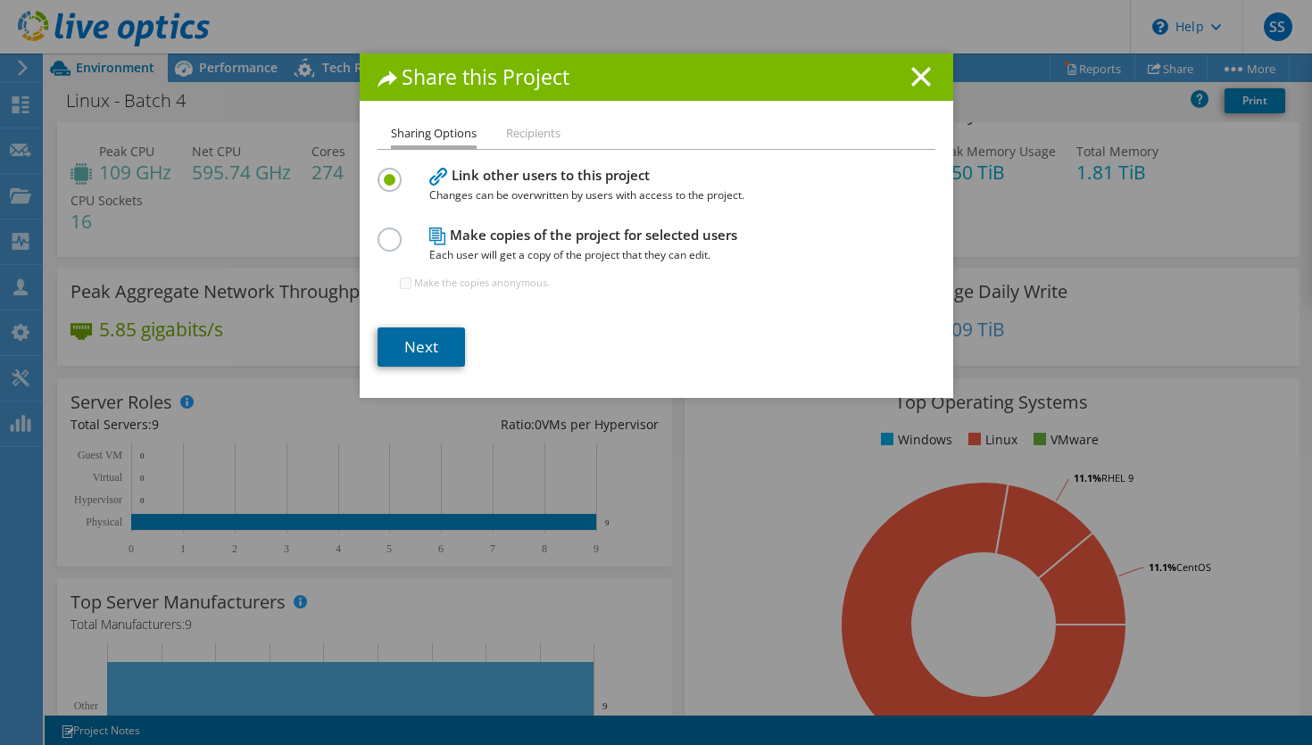
click at [424, 347] on link "Next" at bounding box center [421, 347] width 87 height 39
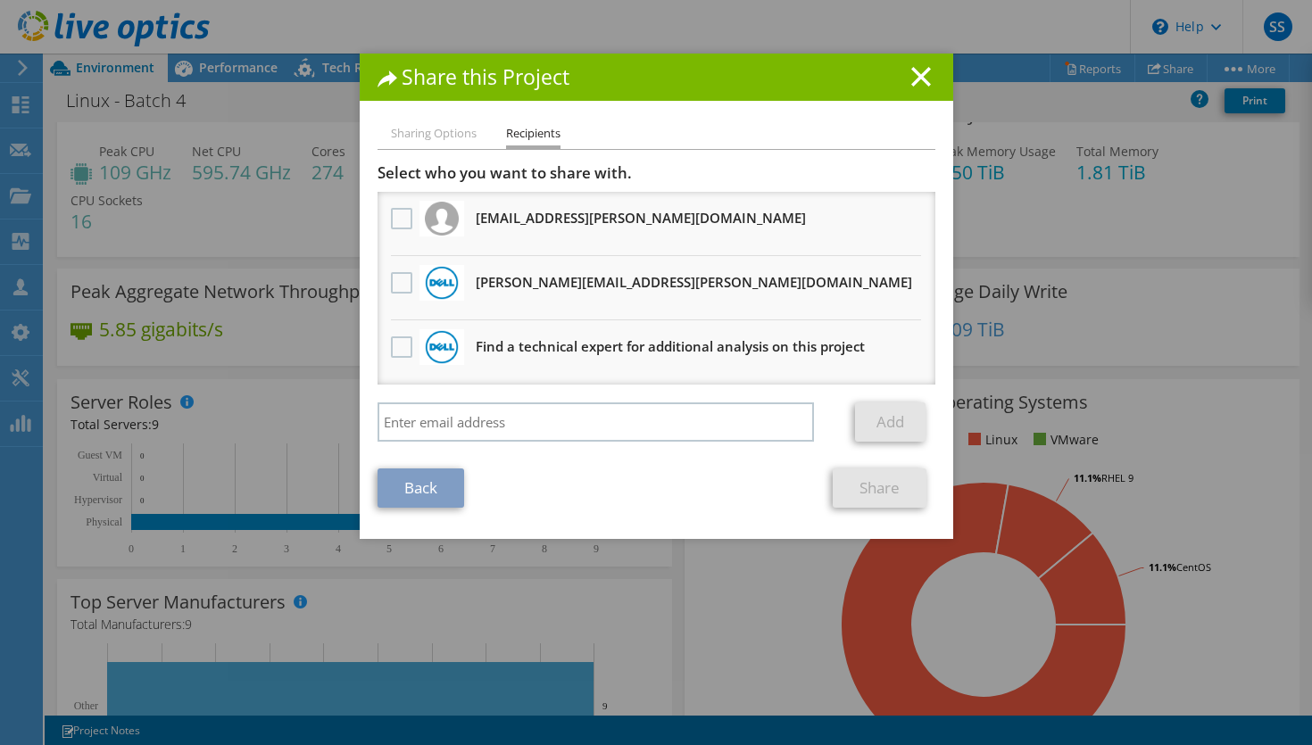
drag, startPoint x: 399, startPoint y: 284, endPoint x: 426, endPoint y: 303, distance: 33.2
click at [399, 285] on label at bounding box center [404, 282] width 26 height 21
click at [0, 0] on input "checkbox" at bounding box center [0, 0] width 0 height 0
click at [887, 491] on link "Share" at bounding box center [880, 488] width 94 height 39
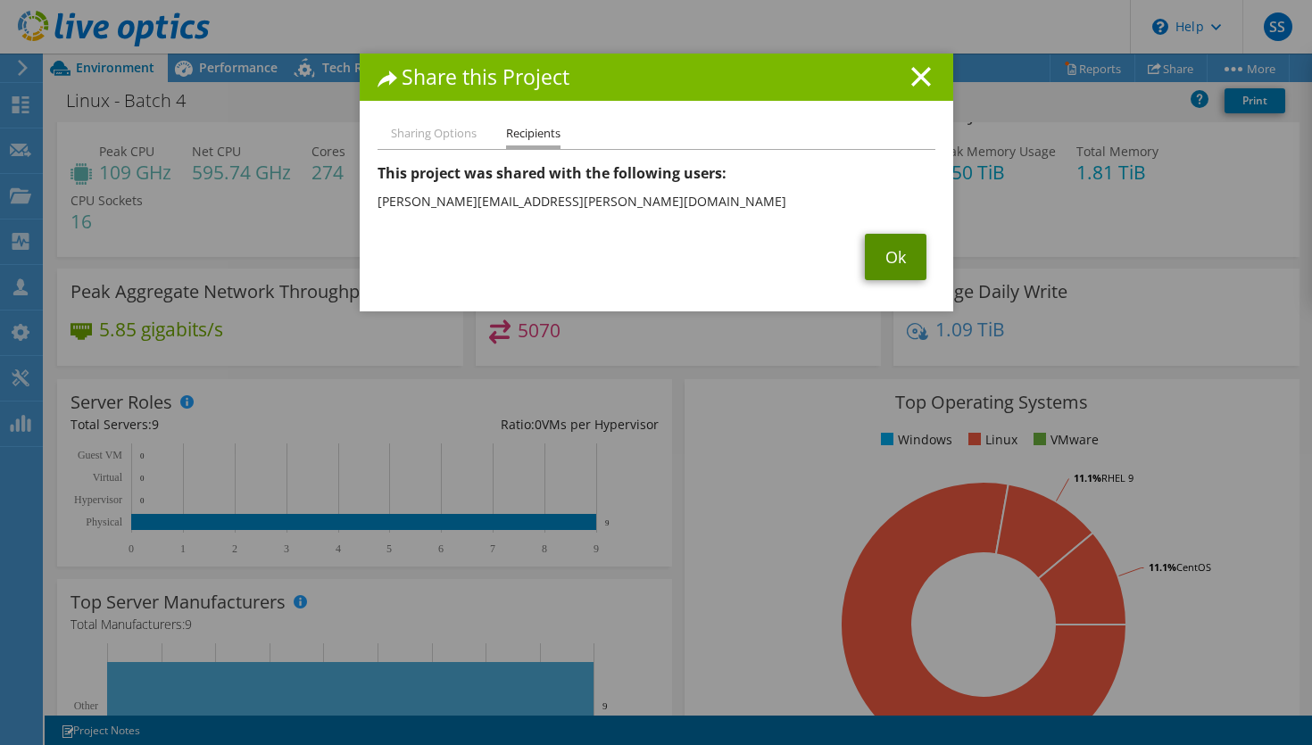
click at [892, 257] on link "Ok" at bounding box center [896, 257] width 62 height 46
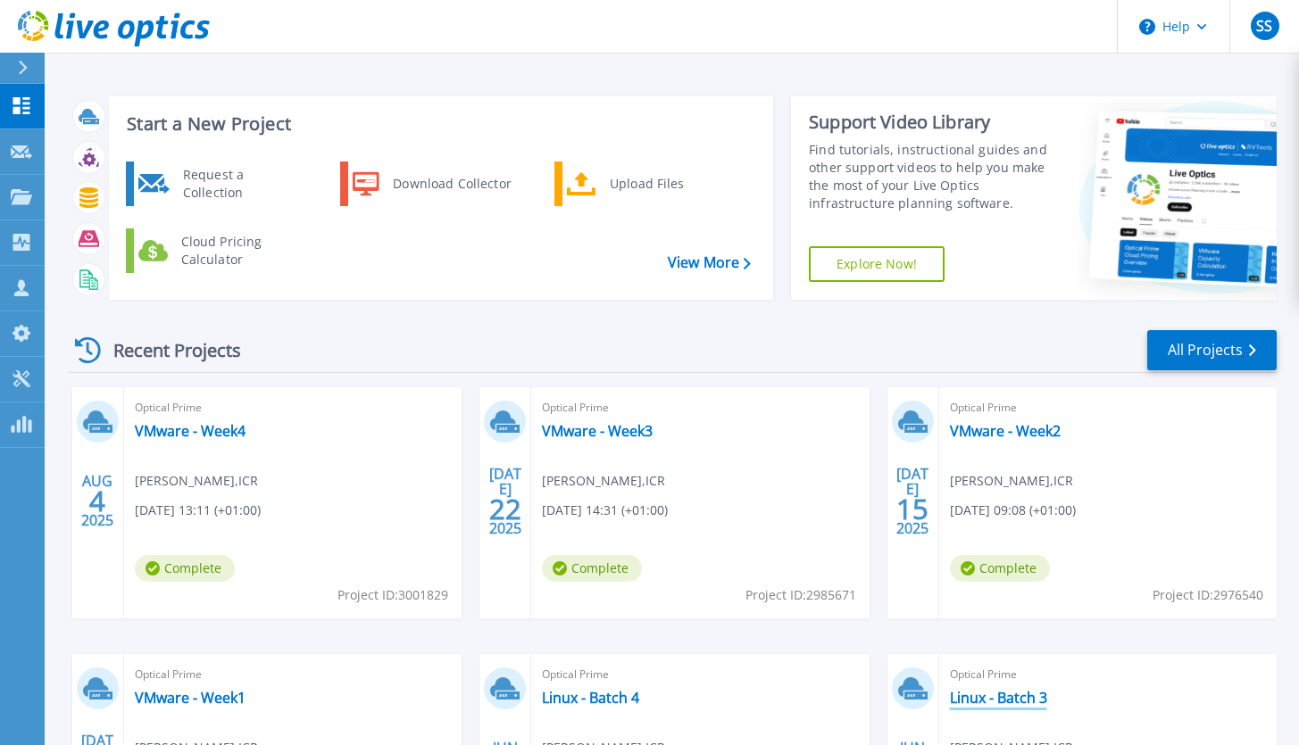
click at [1027, 696] on link "Linux - Batch 3" at bounding box center [998, 698] width 97 height 18
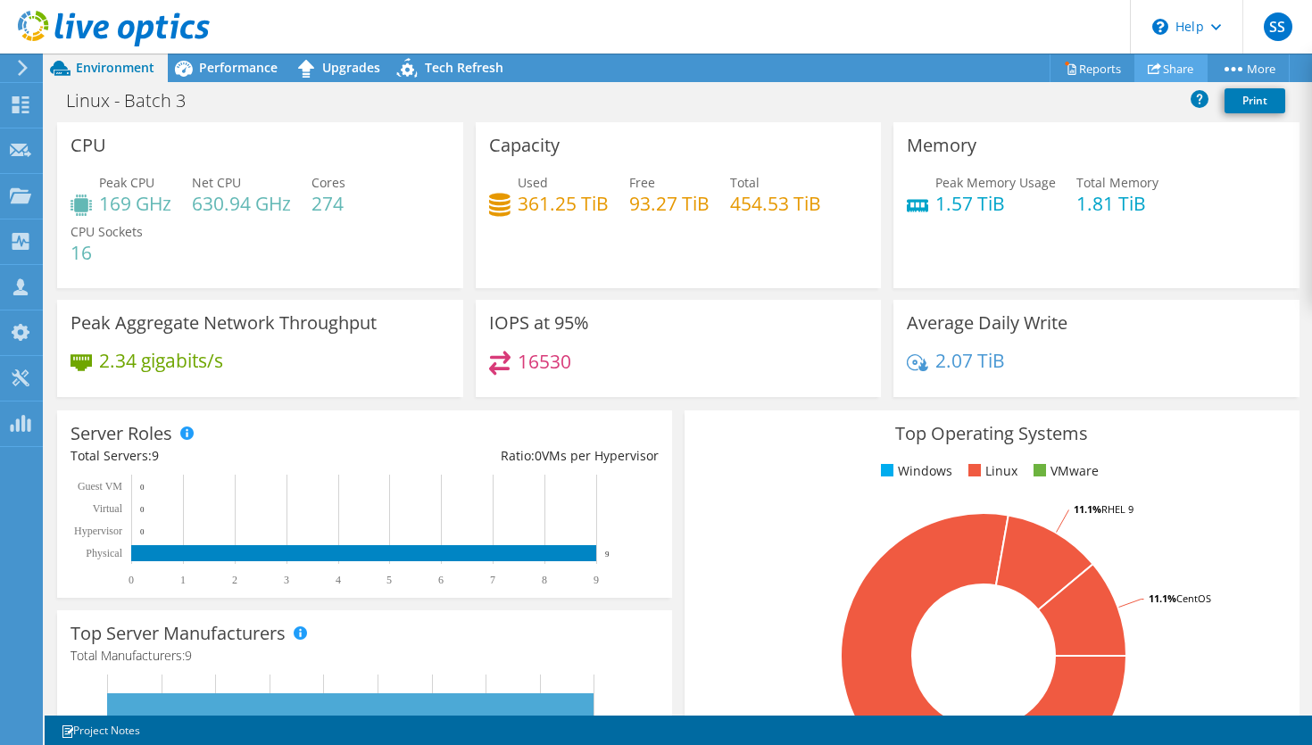
click at [1178, 71] on link "Share" at bounding box center [1170, 68] width 73 height 28
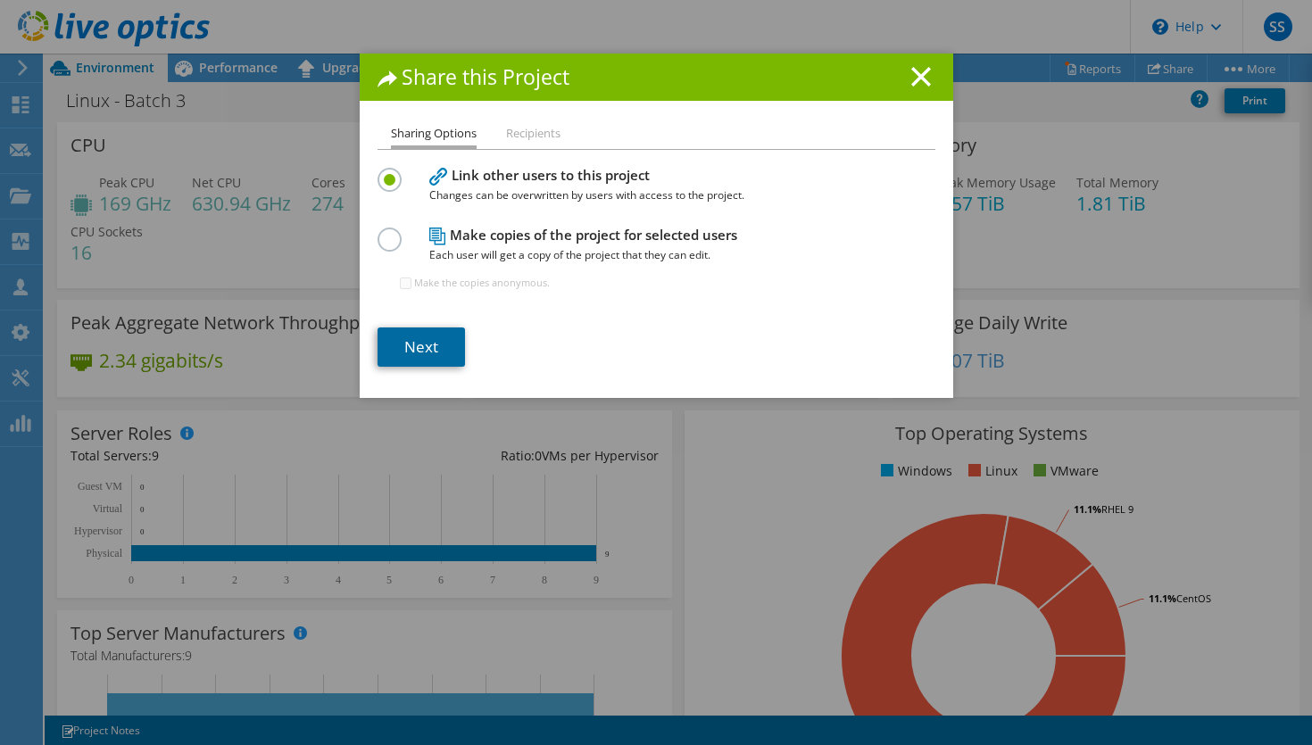
click at [426, 354] on link "Next" at bounding box center [421, 347] width 87 height 39
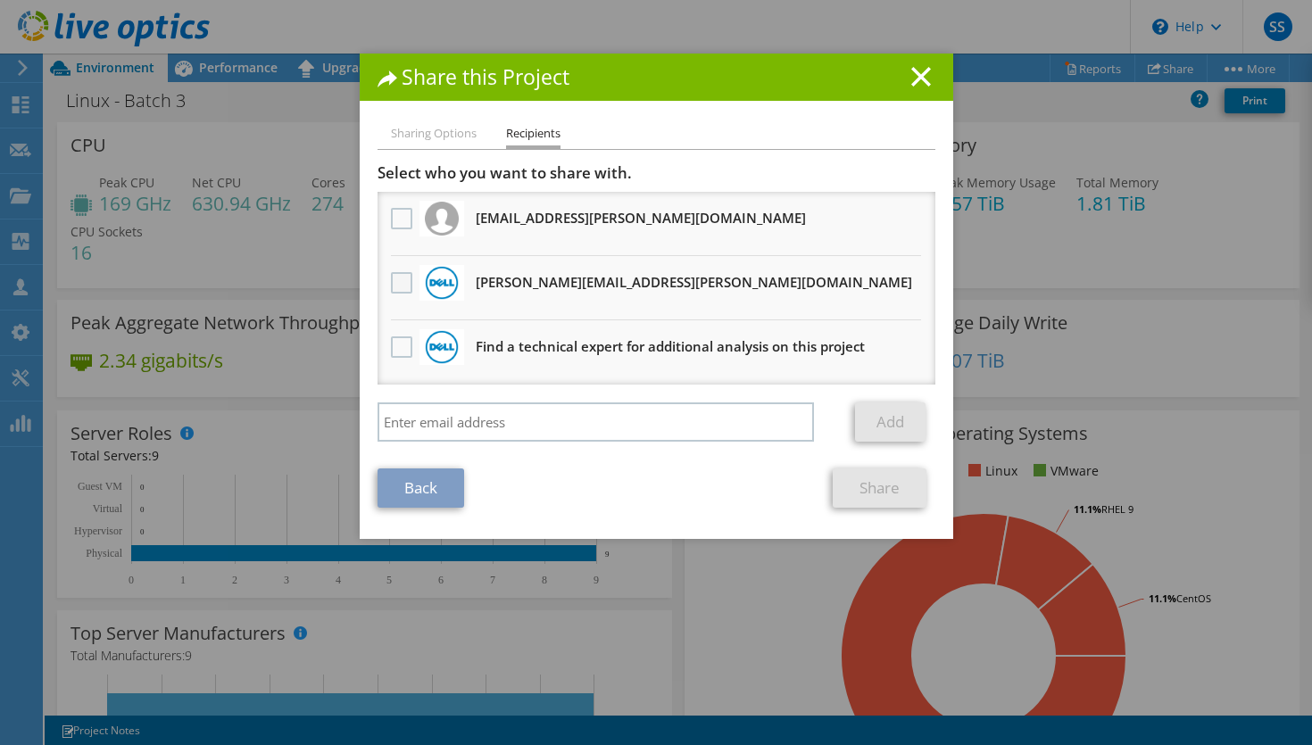
click at [393, 287] on label at bounding box center [404, 282] width 26 height 21
click at [0, 0] on input "checkbox" at bounding box center [0, 0] width 0 height 0
click at [887, 487] on link "Share" at bounding box center [880, 488] width 94 height 39
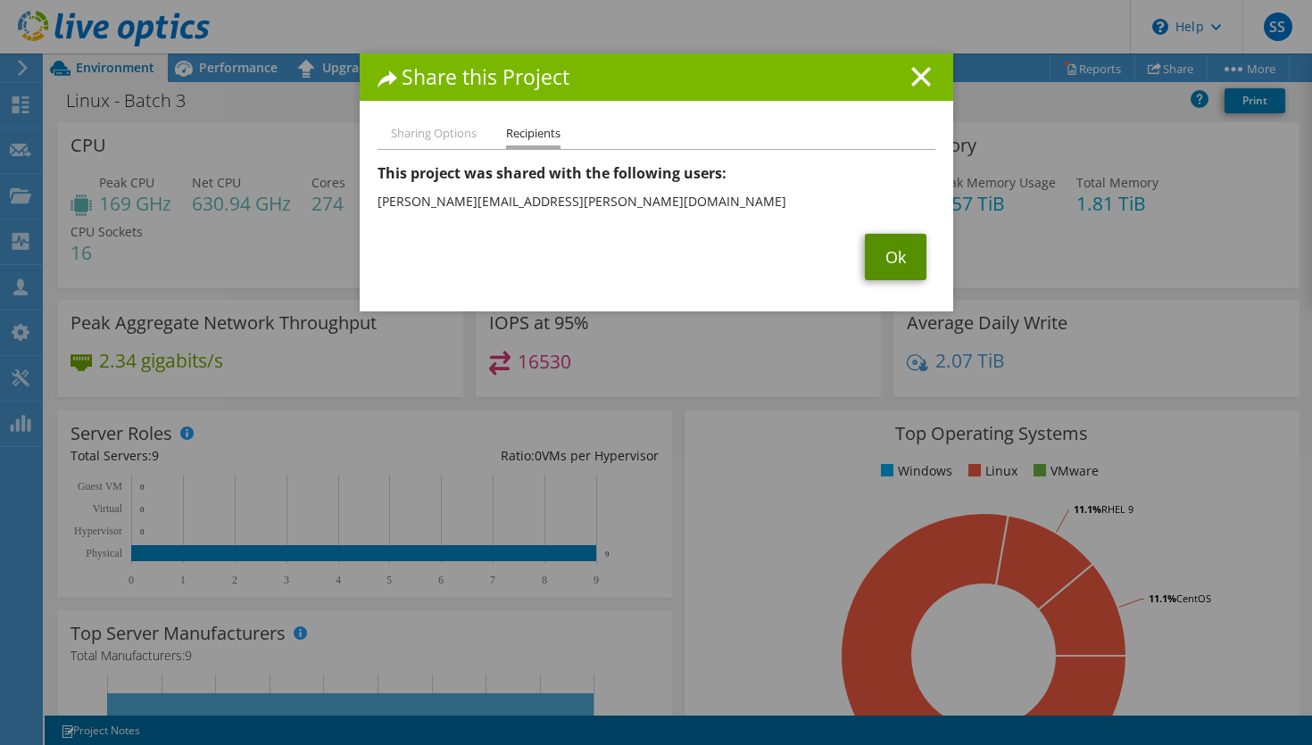
click at [888, 244] on link "Ok" at bounding box center [896, 257] width 62 height 46
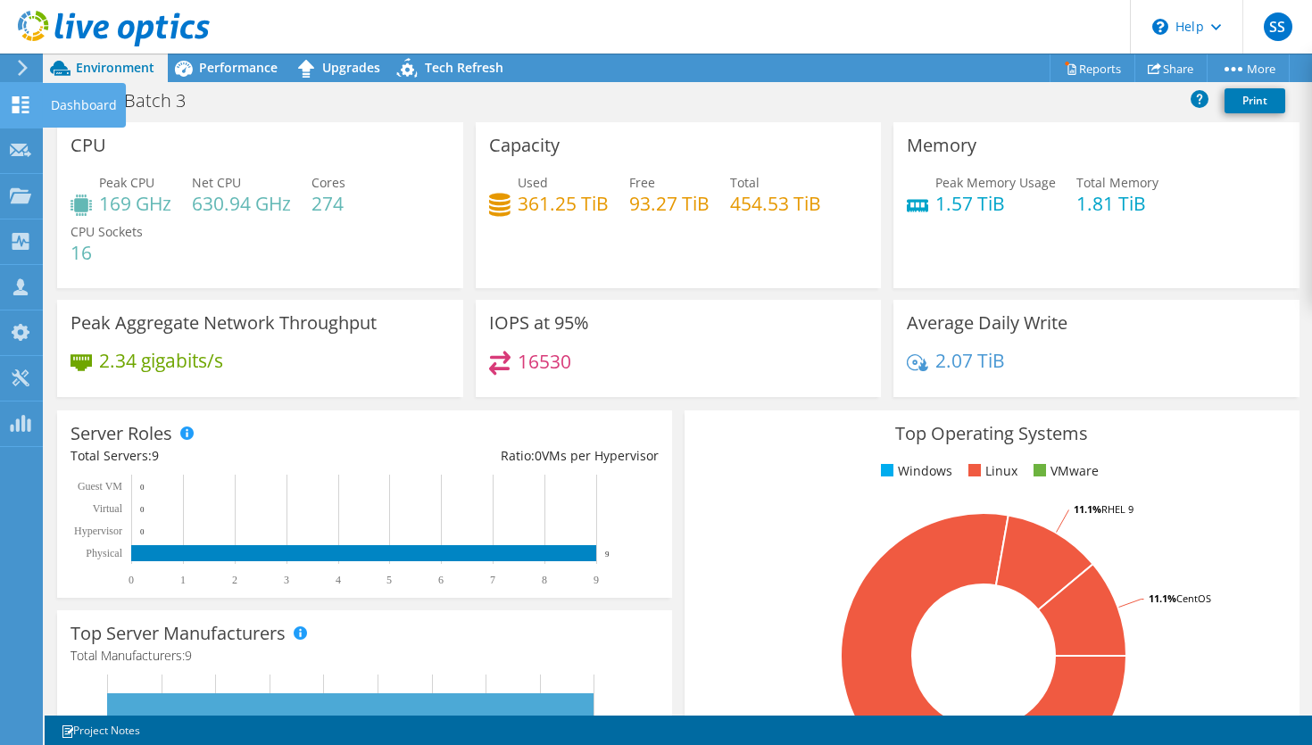
click at [20, 97] on icon at bounding box center [20, 104] width 21 height 17
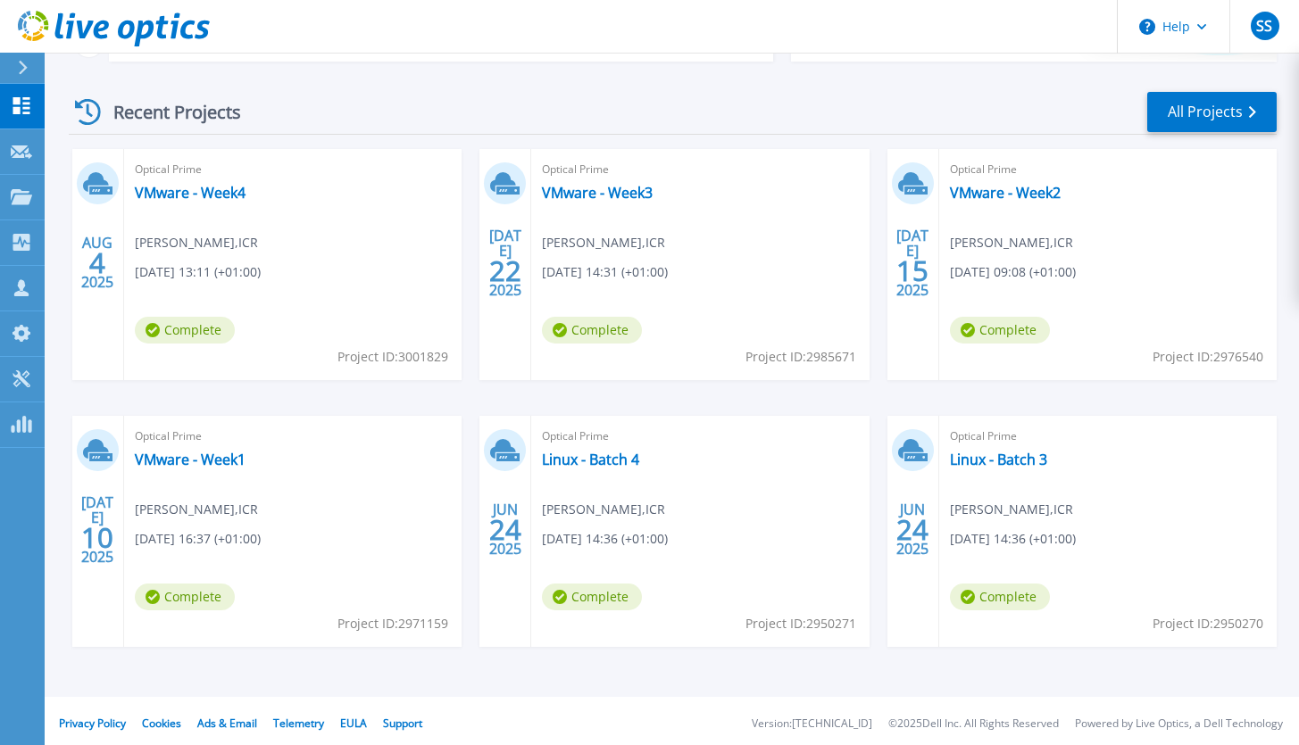
scroll to position [244, 0]
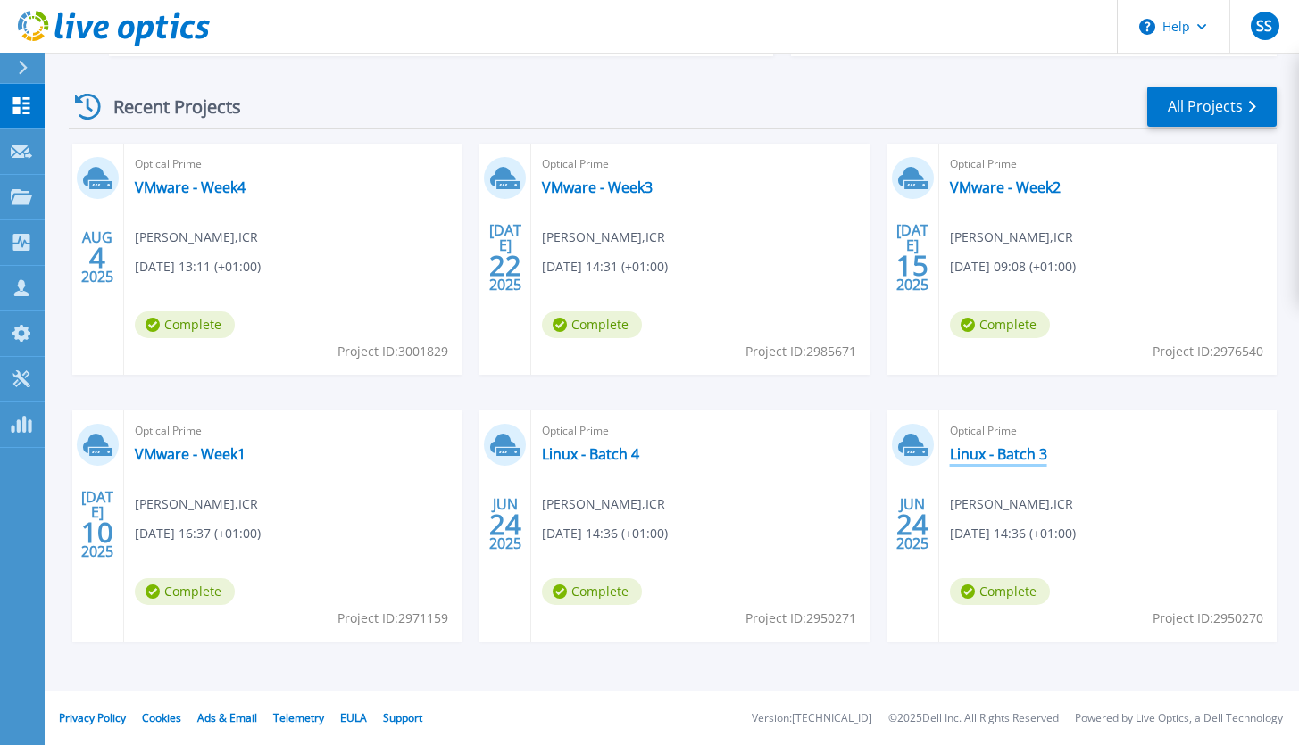
click at [1005, 458] on link "Linux - Batch 3" at bounding box center [998, 454] width 97 height 18
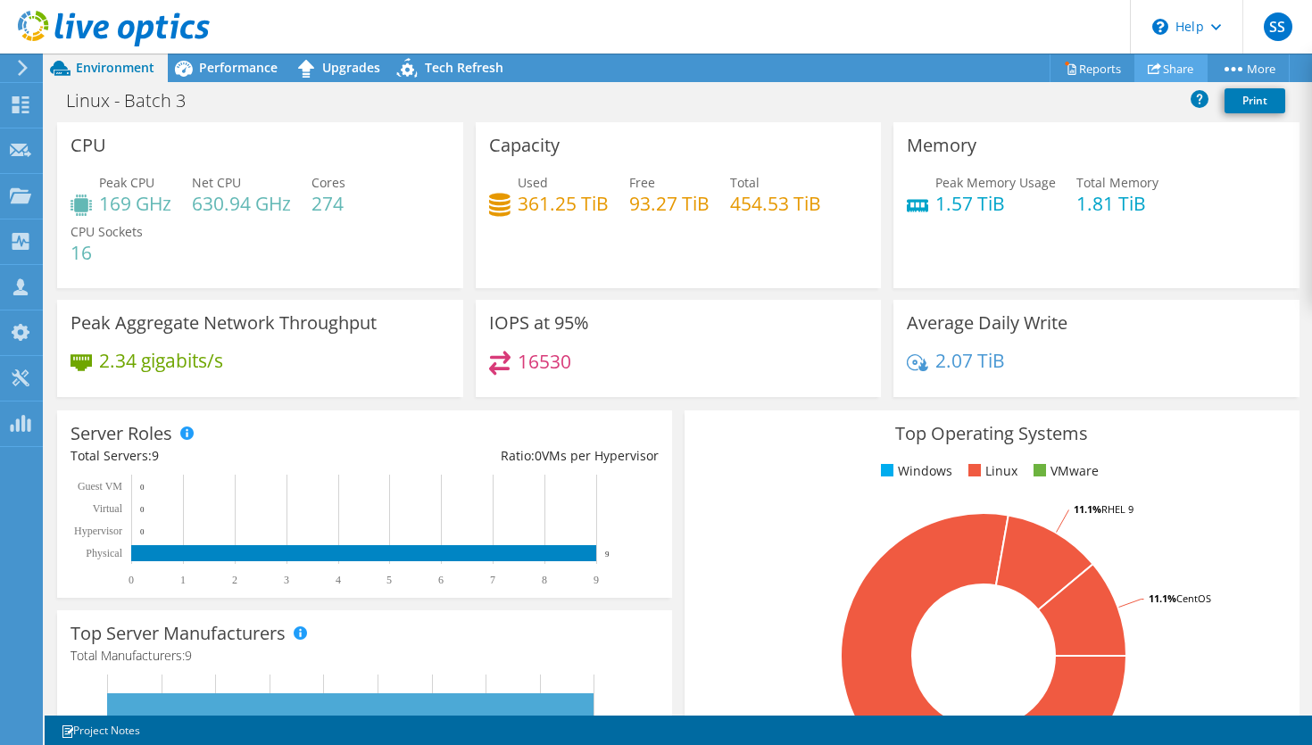
click at [1182, 67] on link "Share" at bounding box center [1170, 68] width 73 height 28
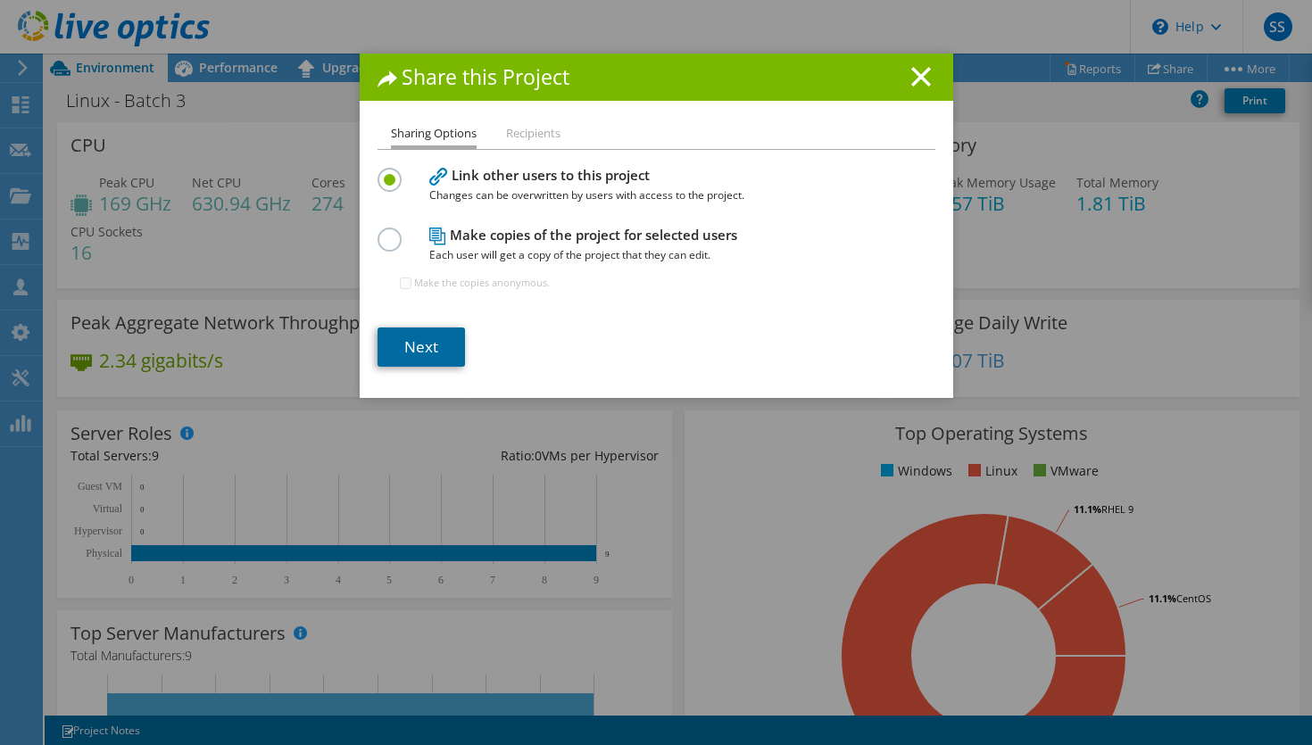
click at [425, 351] on link "Next" at bounding box center [421, 347] width 87 height 39
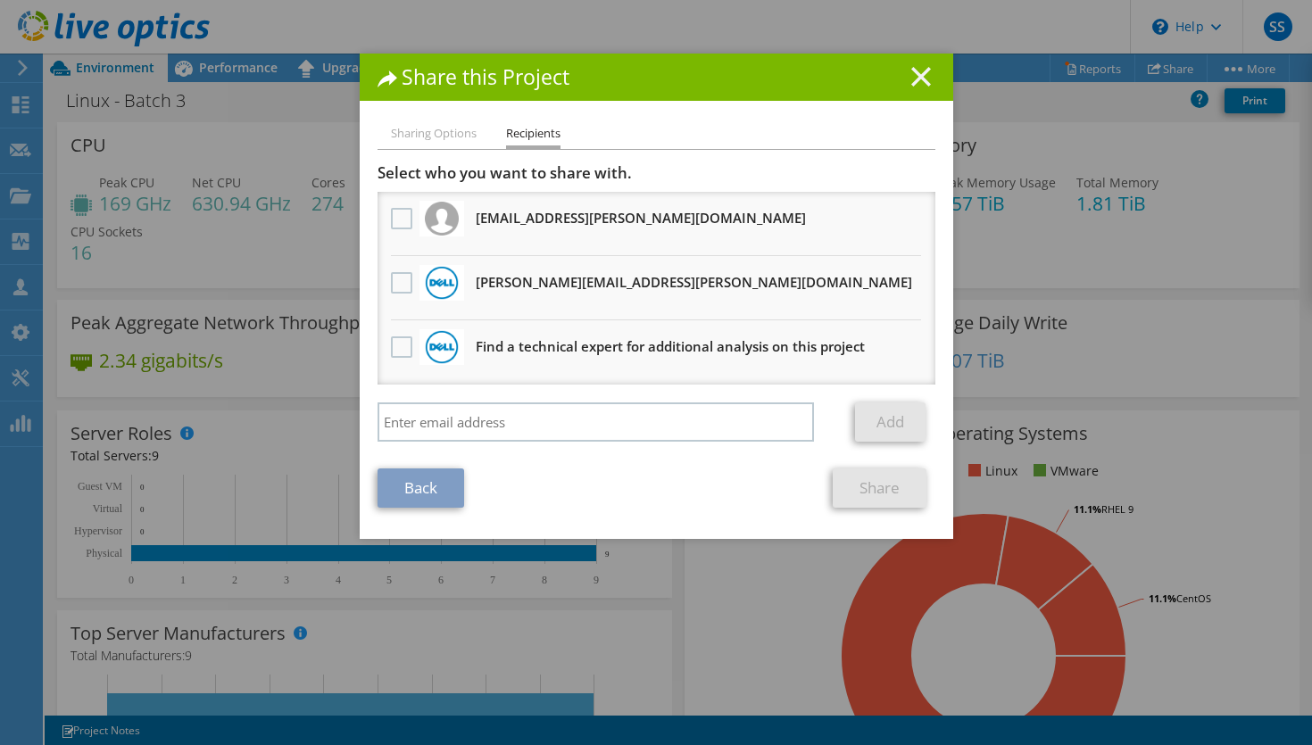
click at [912, 79] on line at bounding box center [921, 77] width 18 height 18
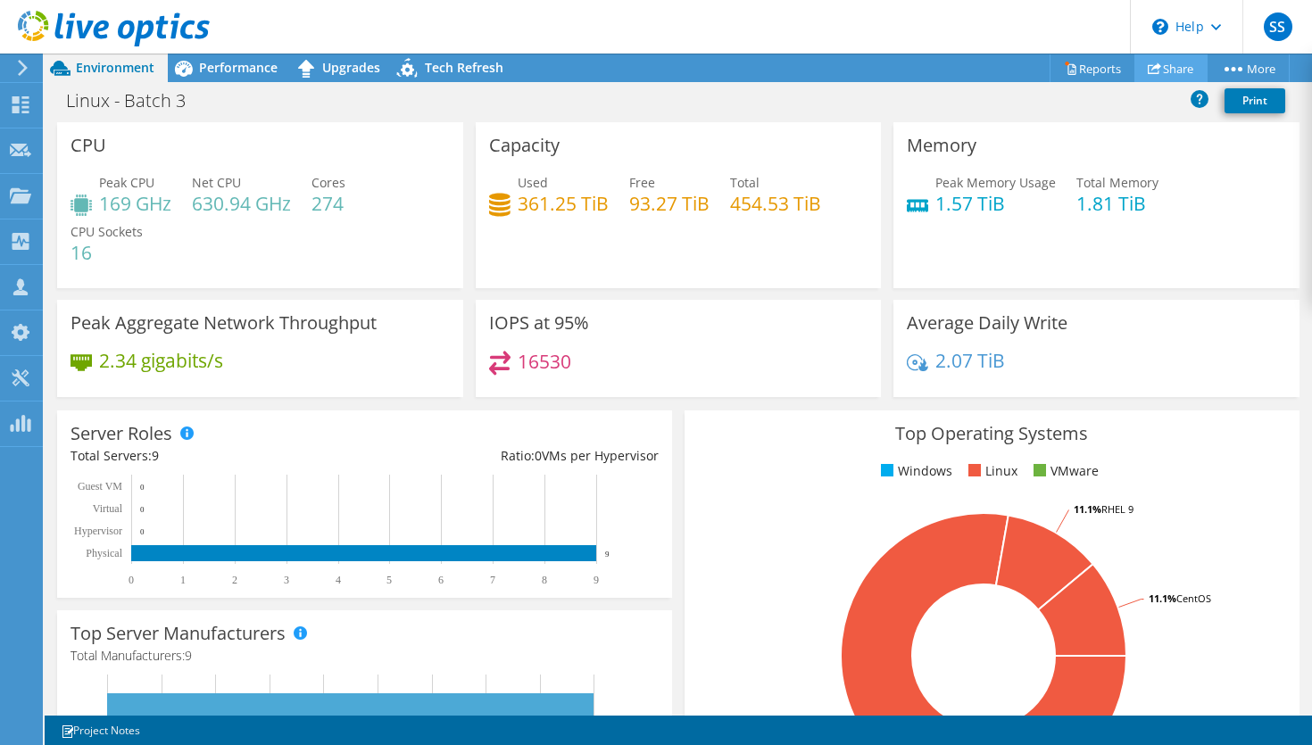
click at [1155, 62] on link "Share" at bounding box center [1170, 68] width 73 height 28
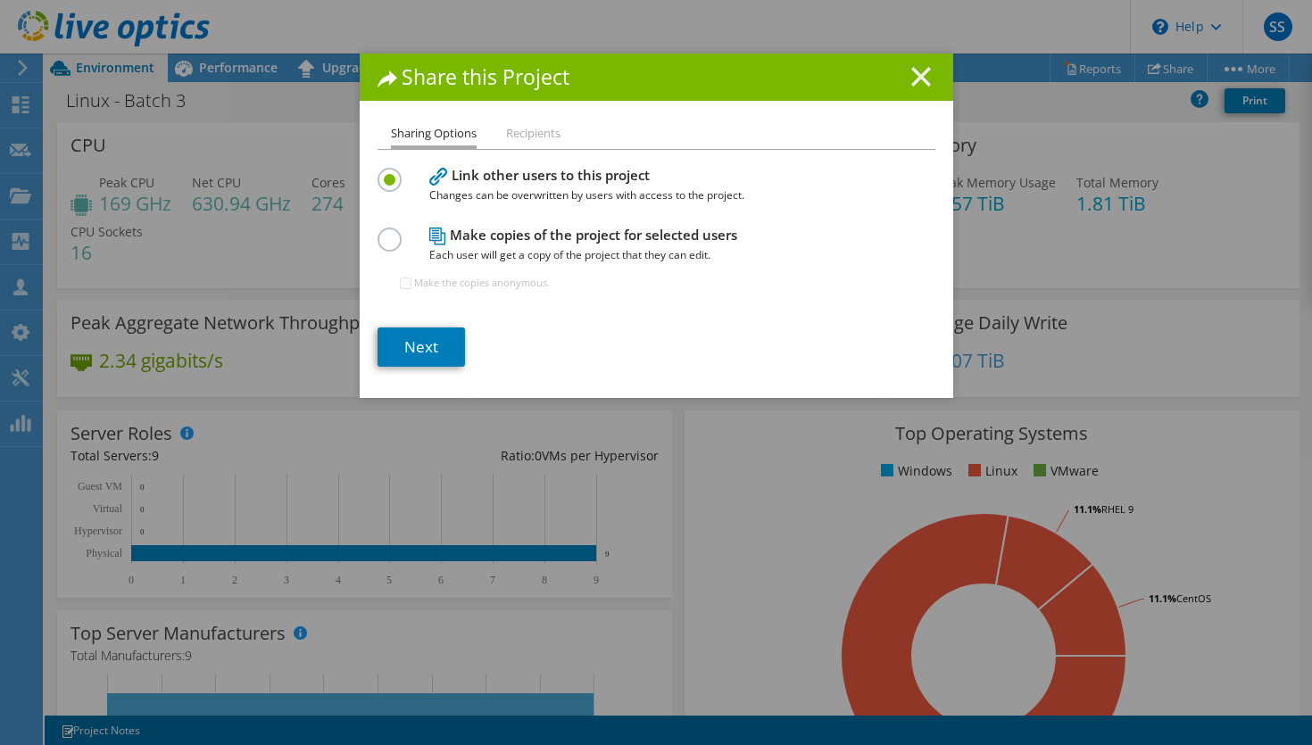
click at [922, 81] on icon at bounding box center [921, 77] width 20 height 20
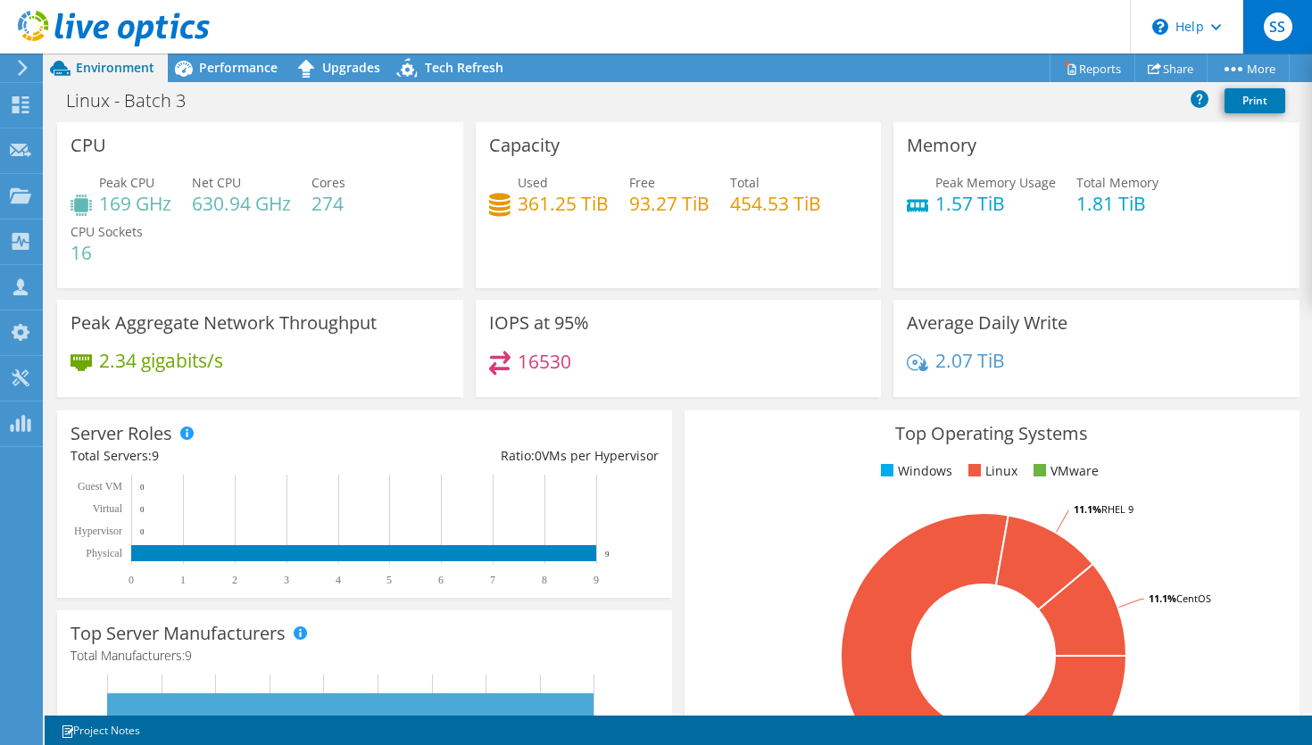
click at [1272, 23] on span "SS" at bounding box center [1278, 26] width 29 height 29
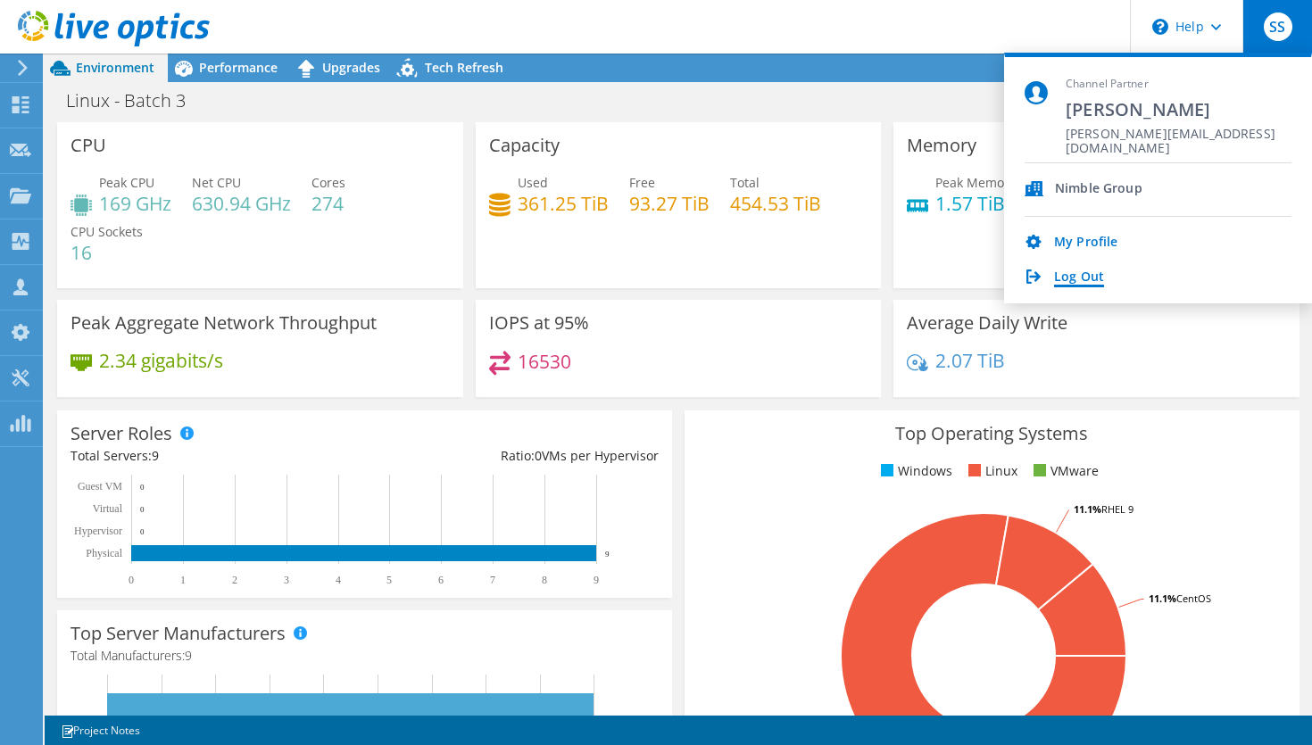
click at [1064, 276] on link "Log Out" at bounding box center [1079, 278] width 50 height 17
